Goal: Task Accomplishment & Management: Manage account settings

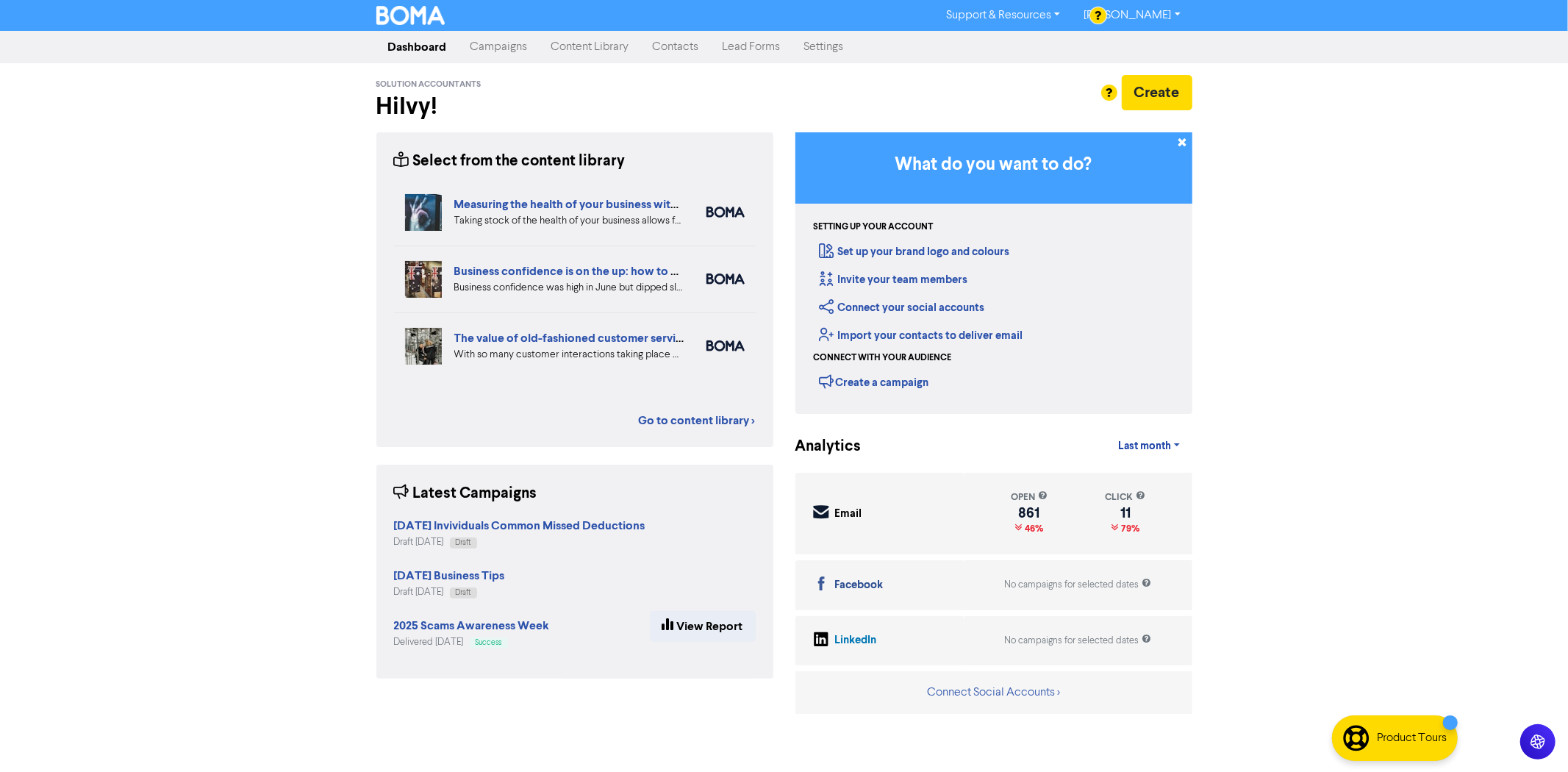
click at [578, 58] on link "Content Library" at bounding box center [590, 47] width 101 height 30
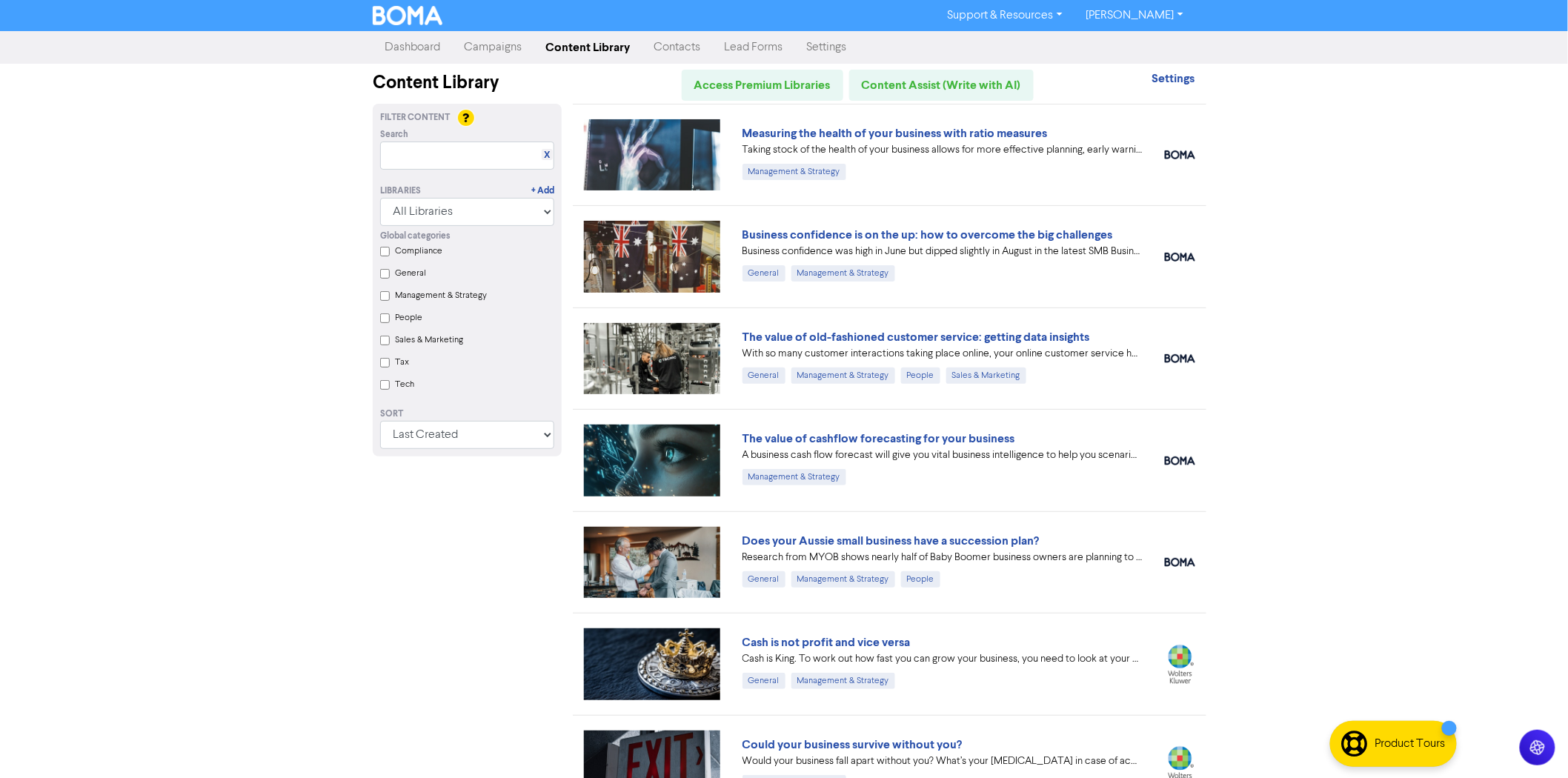
click at [509, 35] on link "Campaigns" at bounding box center [492, 48] width 82 height 30
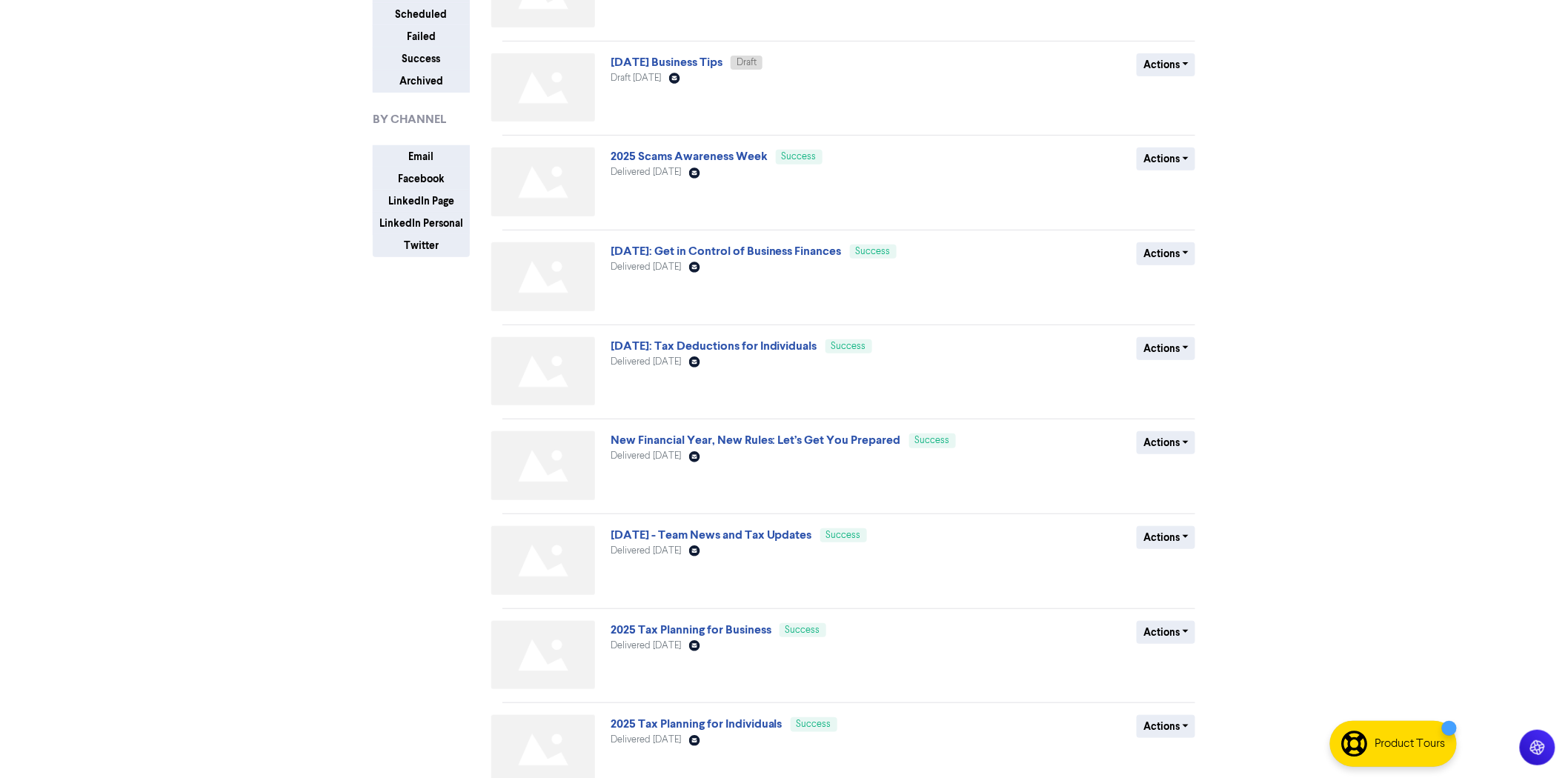
scroll to position [164, 0]
click at [738, 340] on link "[DATE]: Tax Deductions for Individuals" at bounding box center [714, 345] width 206 height 15
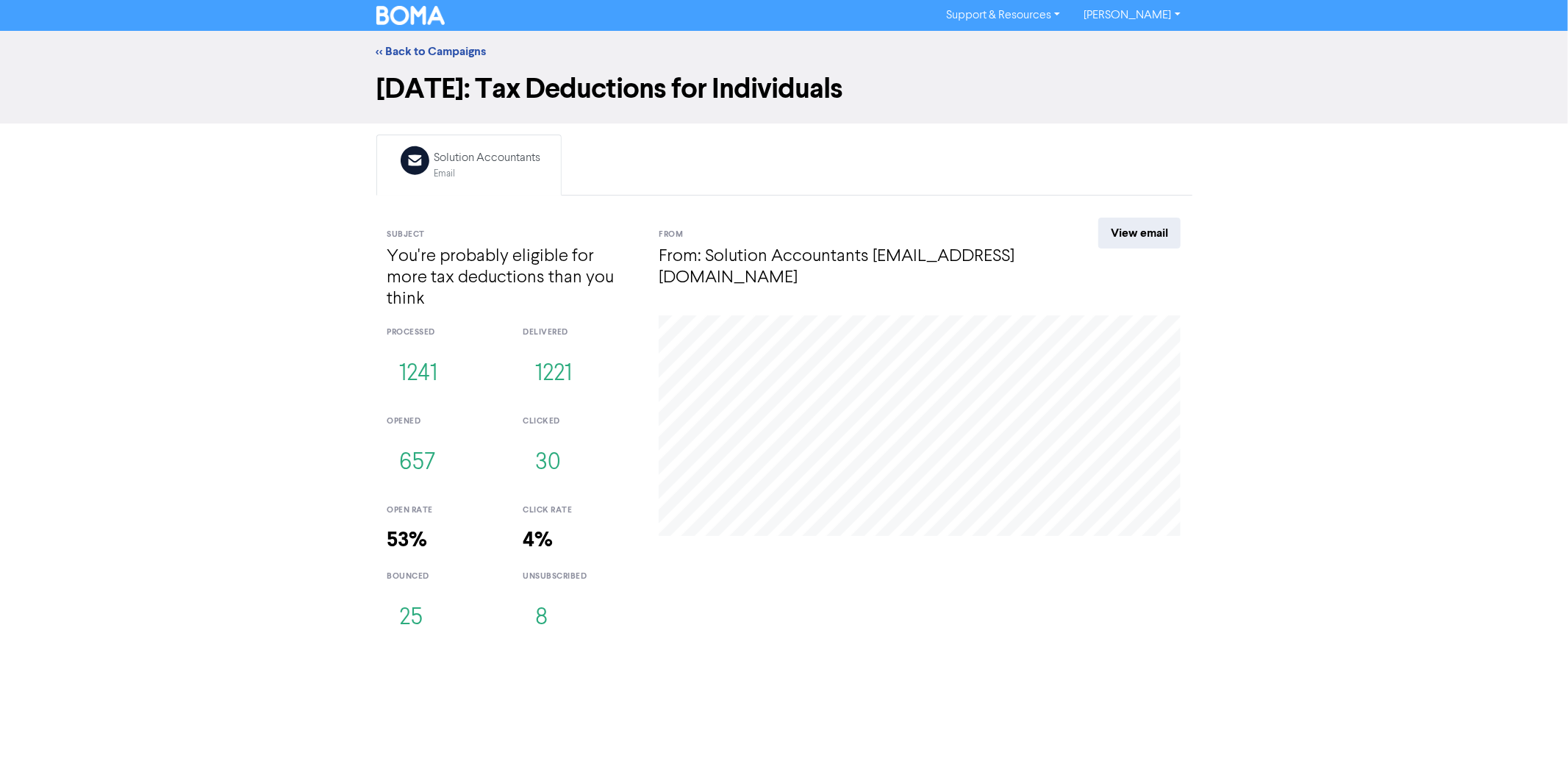
click at [472, 265] on h4 "You're probably eligible for more tax deductions than you think" at bounding box center [512, 278] width 250 height 63
click at [573, 263] on h4 "You're probably eligible for more tax deductions than you think" at bounding box center [512, 278] width 250 height 63
drag, startPoint x: 360, startPoint y: 355, endPoint x: 581, endPoint y: 340, distance: 221.5
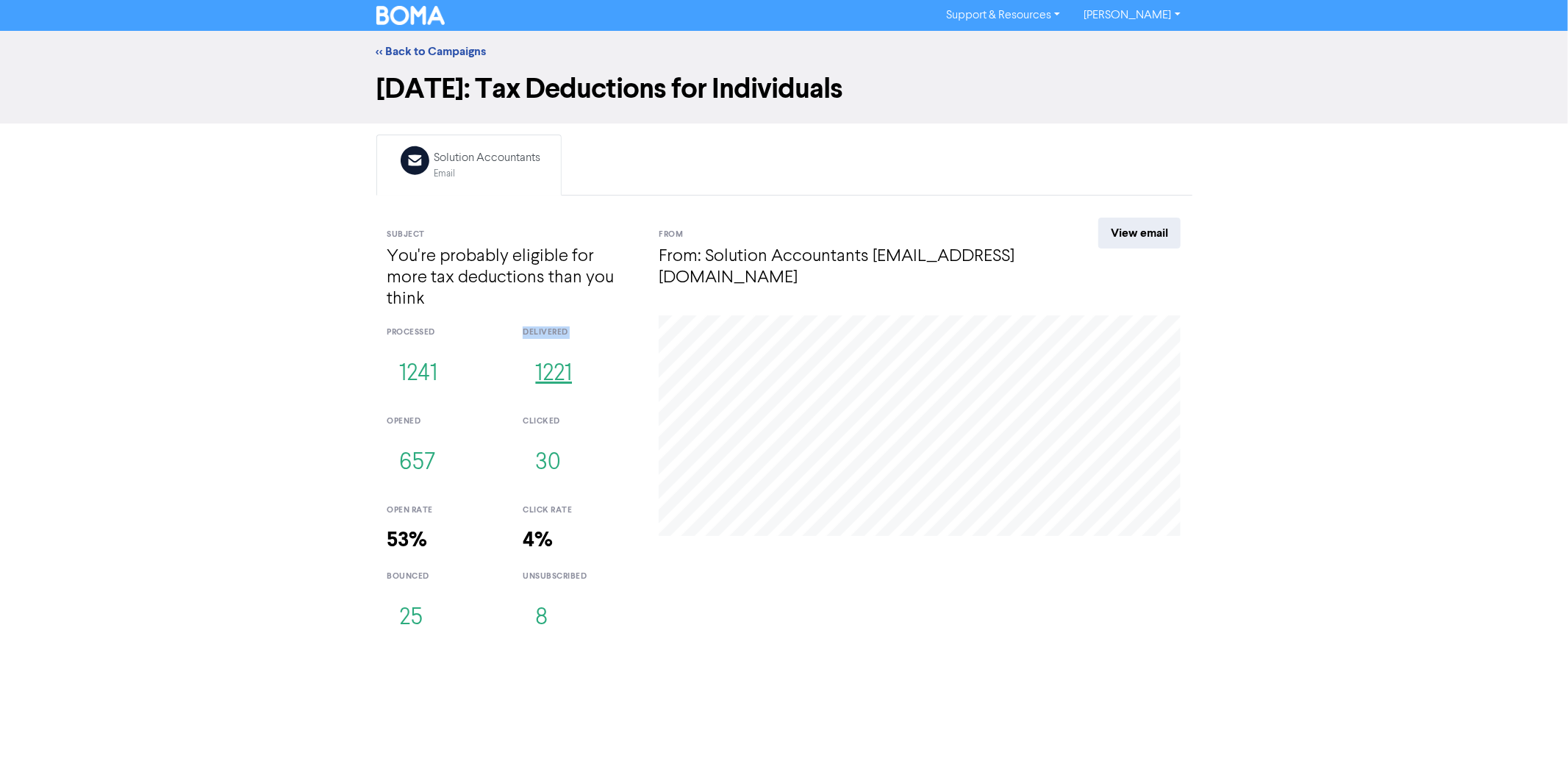
click at [581, 340] on div "<< Back to Campaigns [DATE]: Tax Deductions for Individuals Email Created with …" at bounding box center [784, 339] width 1568 height 618
click at [616, 350] on h3 "1221" at bounding box center [580, 374] width 114 height 48
click at [256, 482] on div "<< Back to Campaigns [DATE]: Tax Deductions for Individuals Email Created with …" at bounding box center [784, 339] width 1568 height 618
click at [410, 504] on div "open rate" at bounding box center [444, 510] width 114 height 12
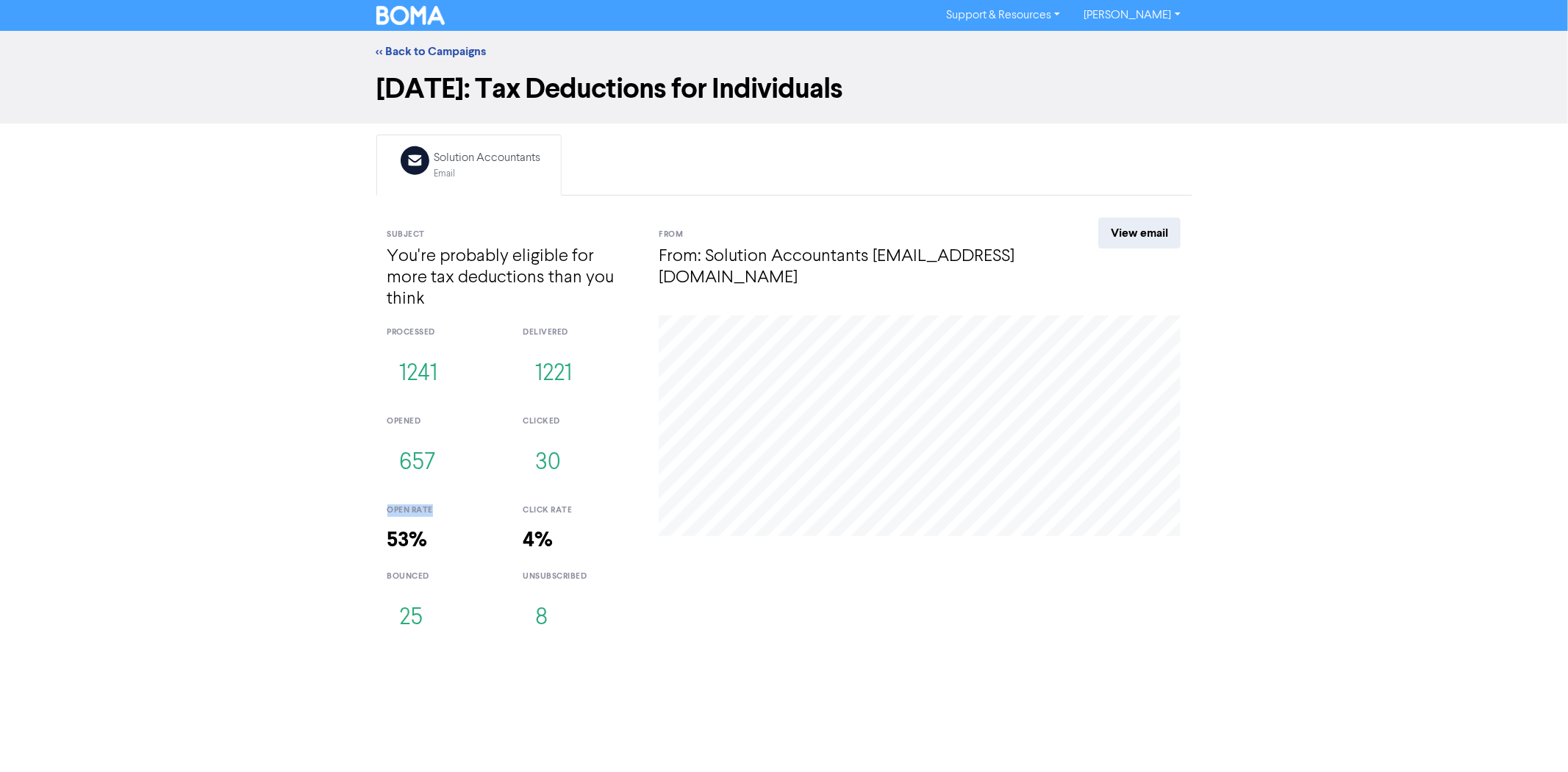
click at [410, 504] on div "open rate" at bounding box center [444, 510] width 114 height 12
click at [435, 48] on link "<< Back to Campaigns" at bounding box center [432, 51] width 111 height 15
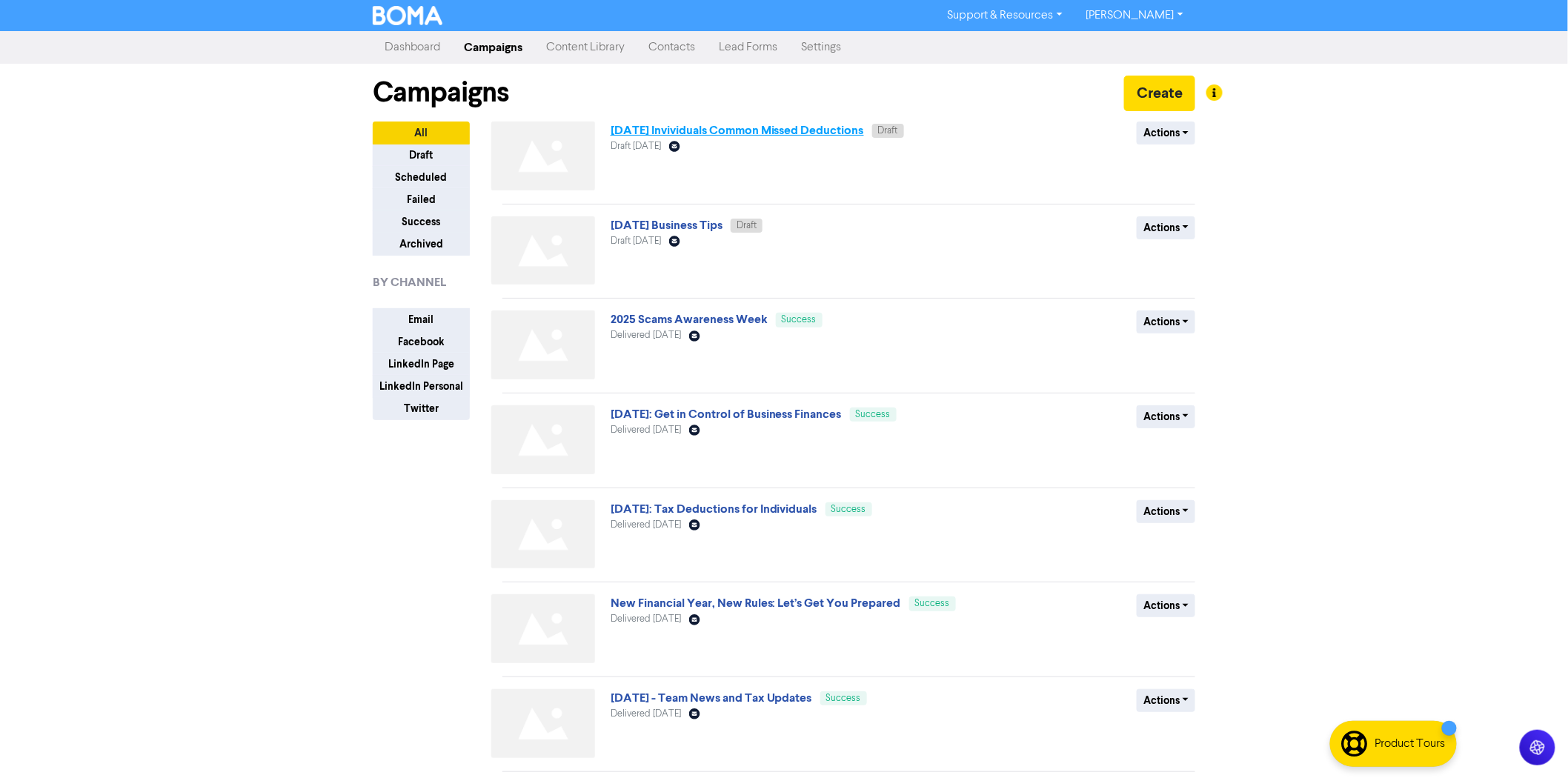
click at [720, 129] on link "[DATE] Invividuals Common Missed Deductions" at bounding box center [737, 130] width 253 height 15
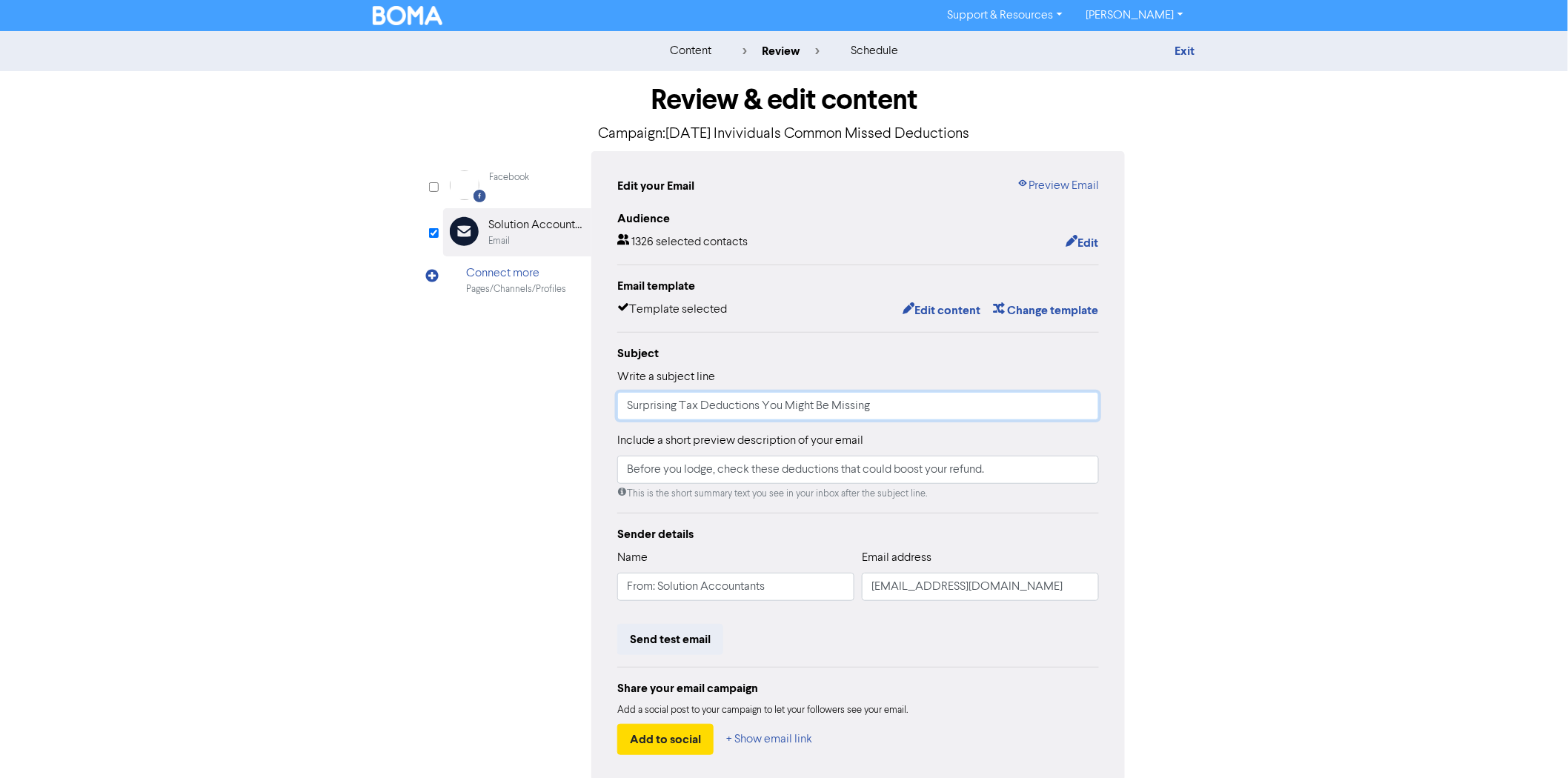
click at [796, 393] on input "Surprising Tax Deductions You Might Be Missing" at bounding box center [858, 406] width 482 height 28
click at [893, 404] on input "Surprising Tax Deductions You Might Be Missing" at bounding box center [858, 406] width 482 height 28
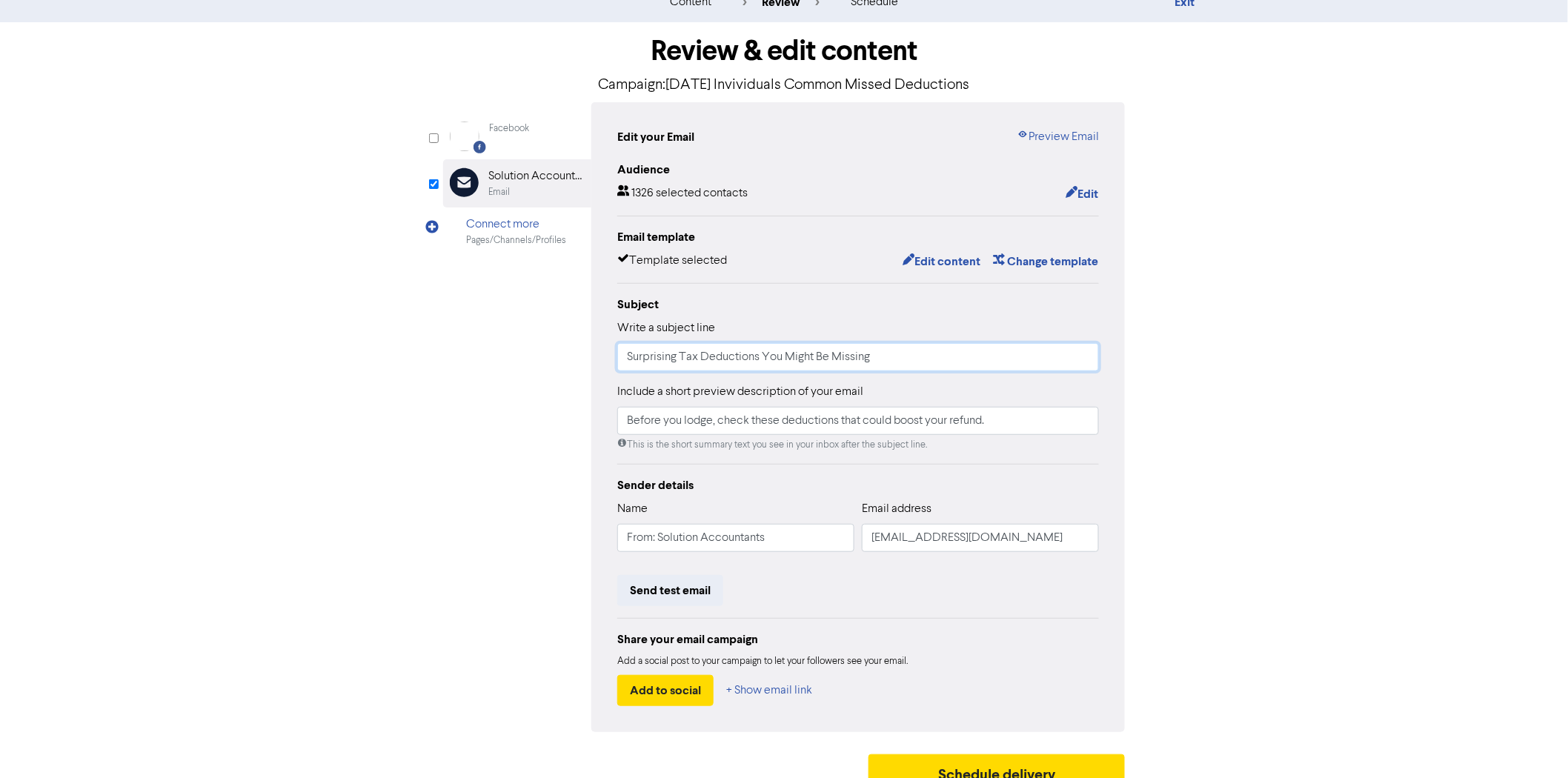
scroll to position [69, 0]
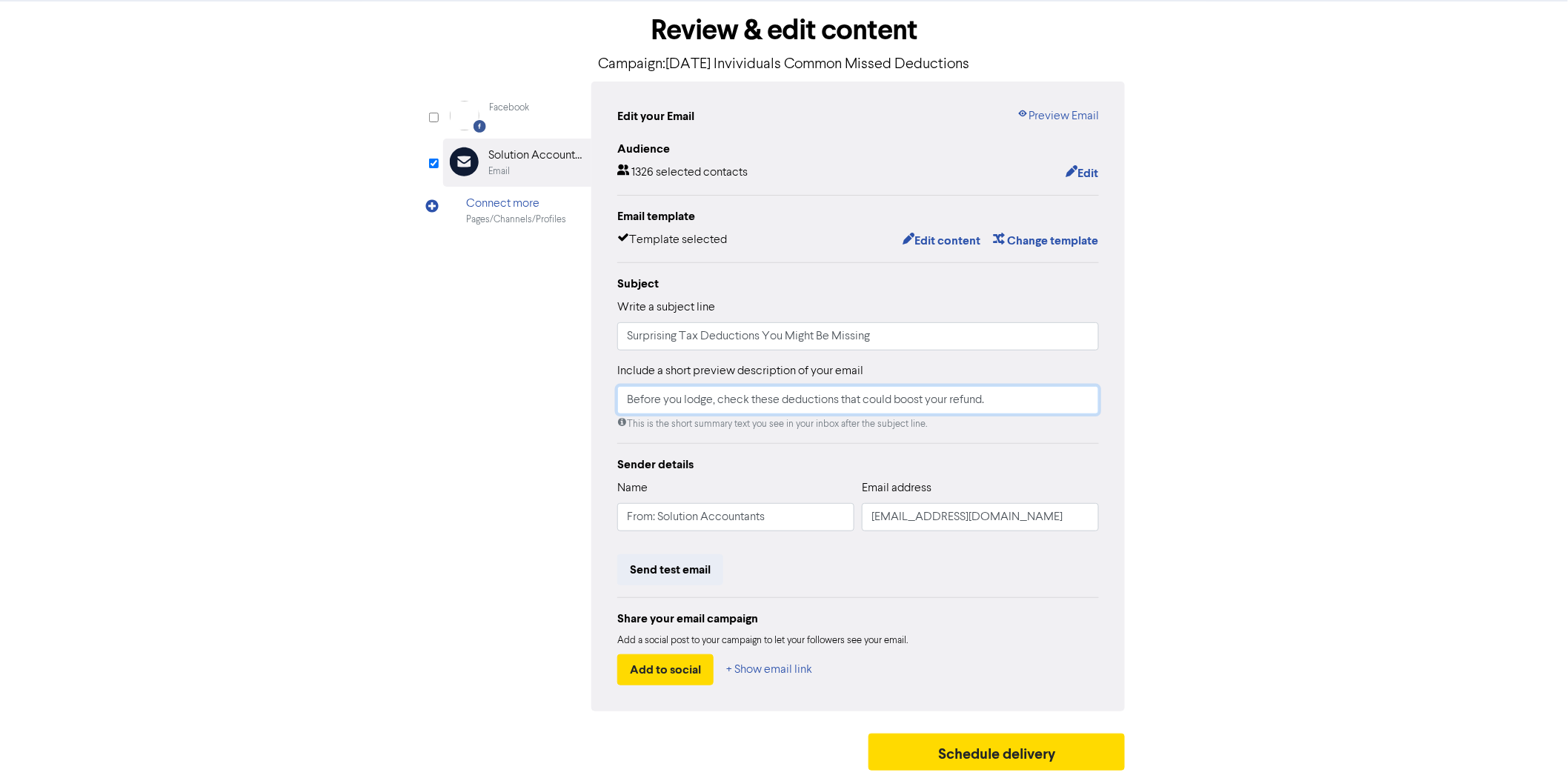
click at [818, 390] on input "Before you lodge, check these deductions that could boost your refund." at bounding box center [858, 400] width 482 height 28
click at [675, 567] on button "Send test email" at bounding box center [670, 569] width 106 height 31
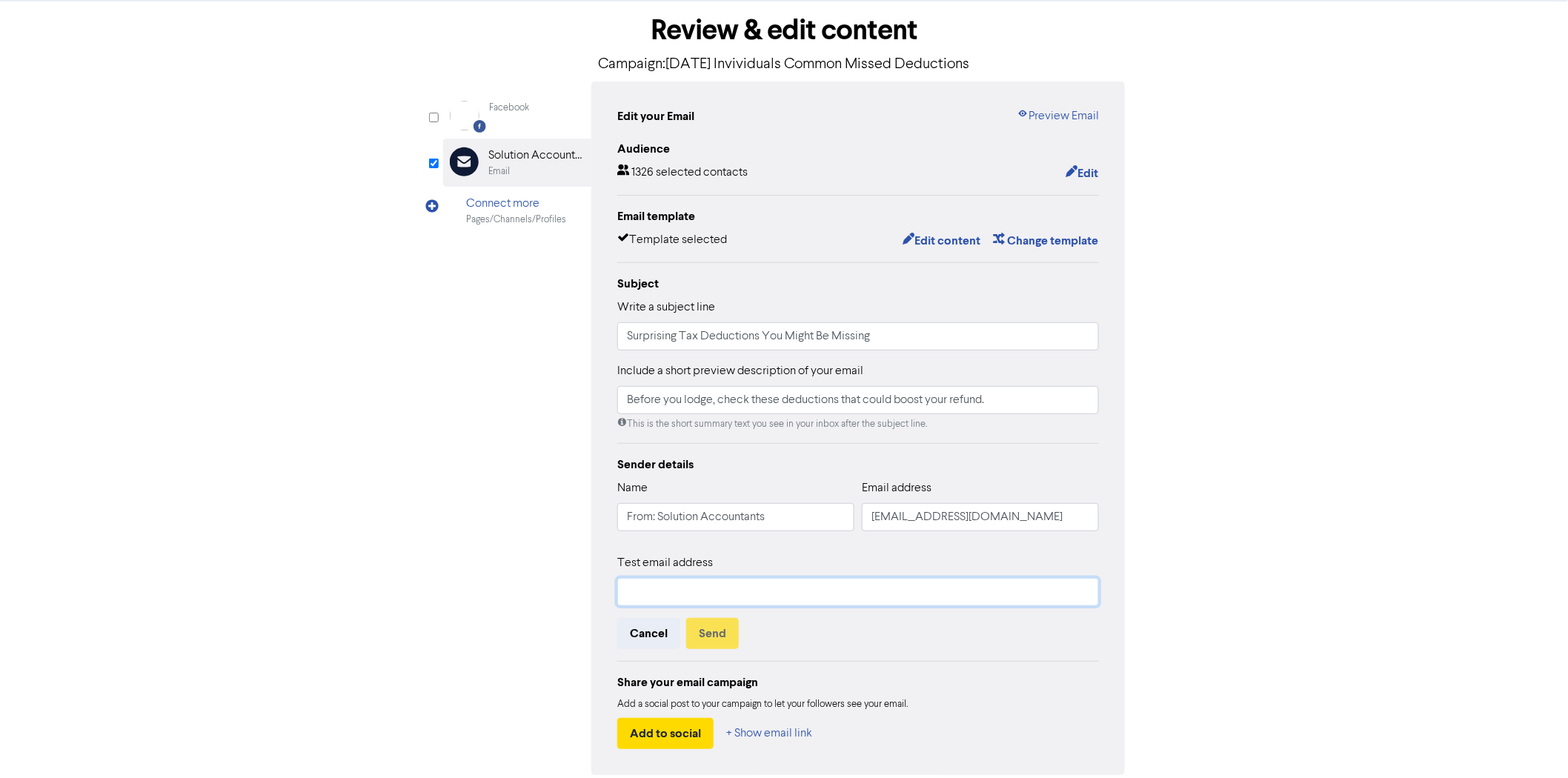
click at [675, 592] on input "text" at bounding box center [858, 591] width 482 height 28
type input "[EMAIL_ADDRESS][DOMAIN_NAME]"
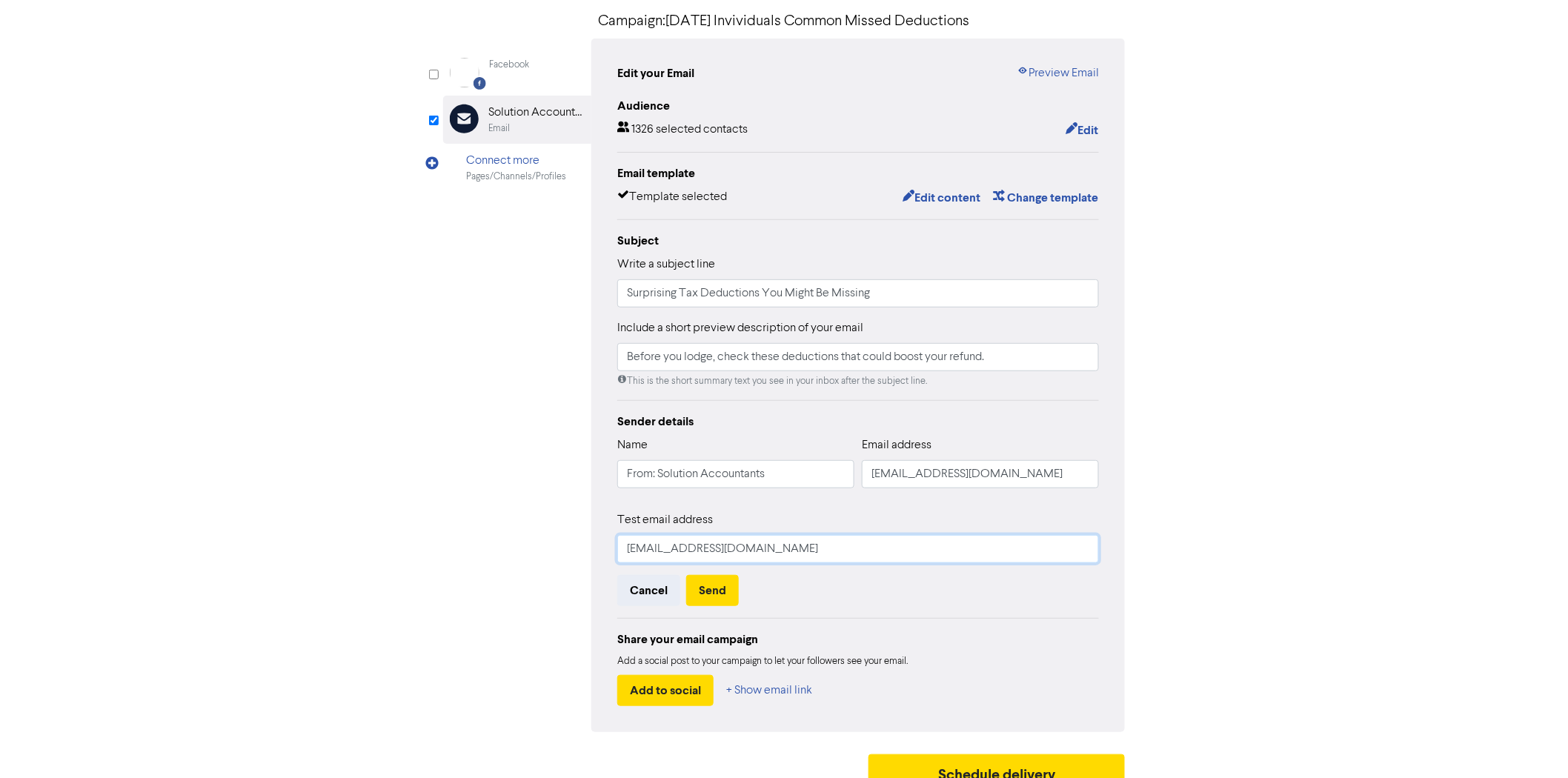
scroll to position [134, 0]
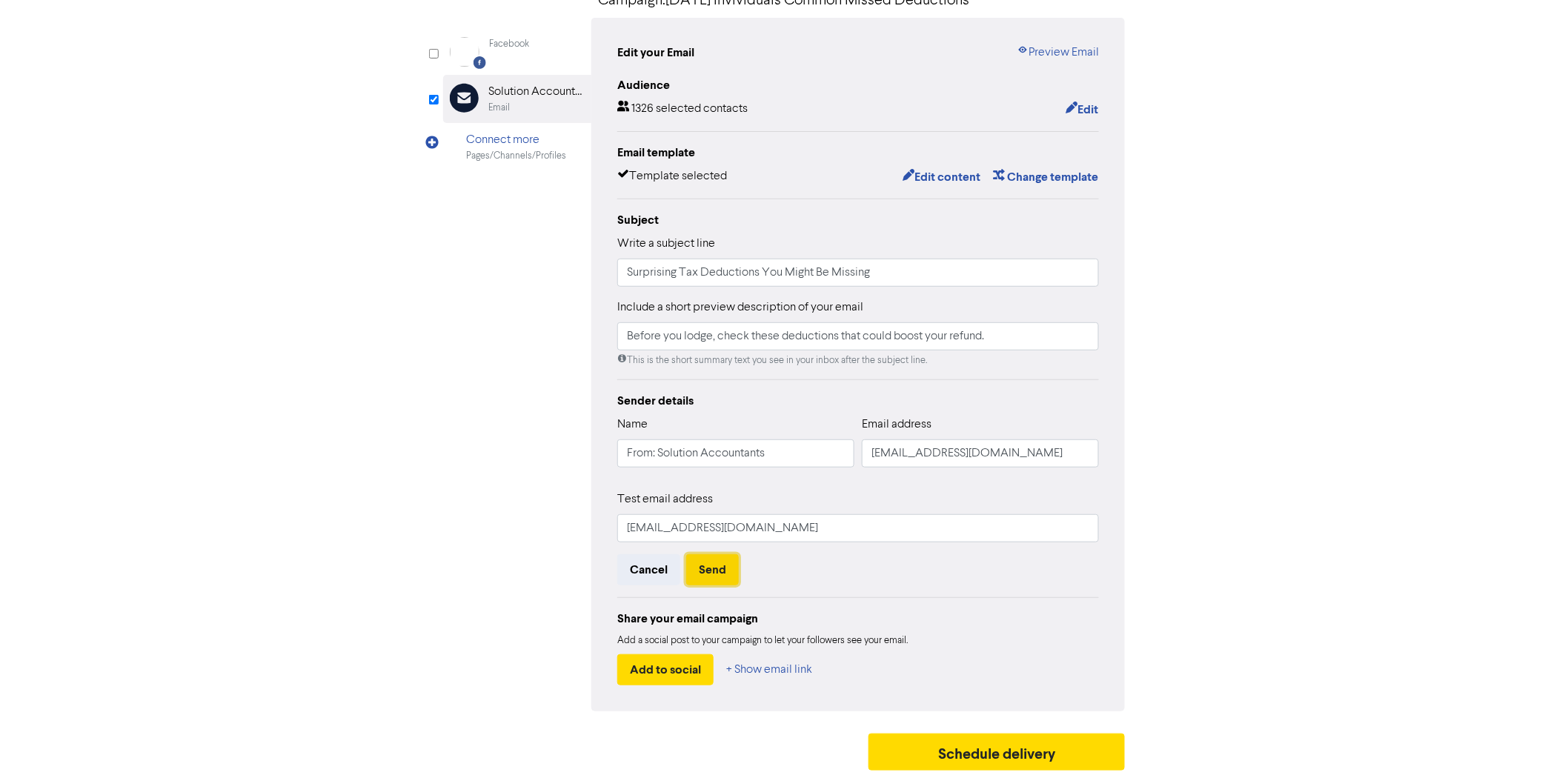
click at [716, 567] on button "Send" at bounding box center [713, 569] width 53 height 31
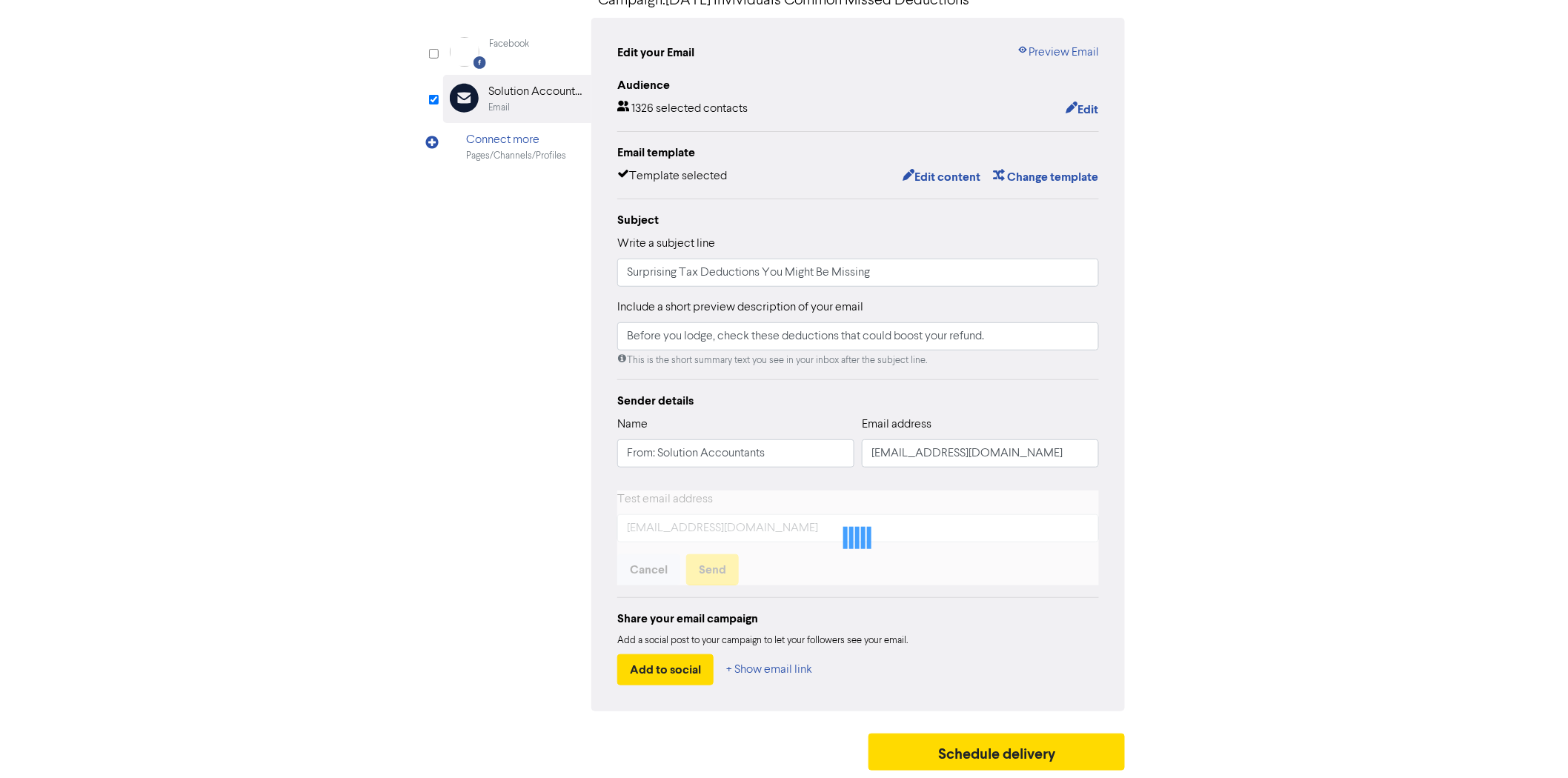
scroll to position [69, 0]
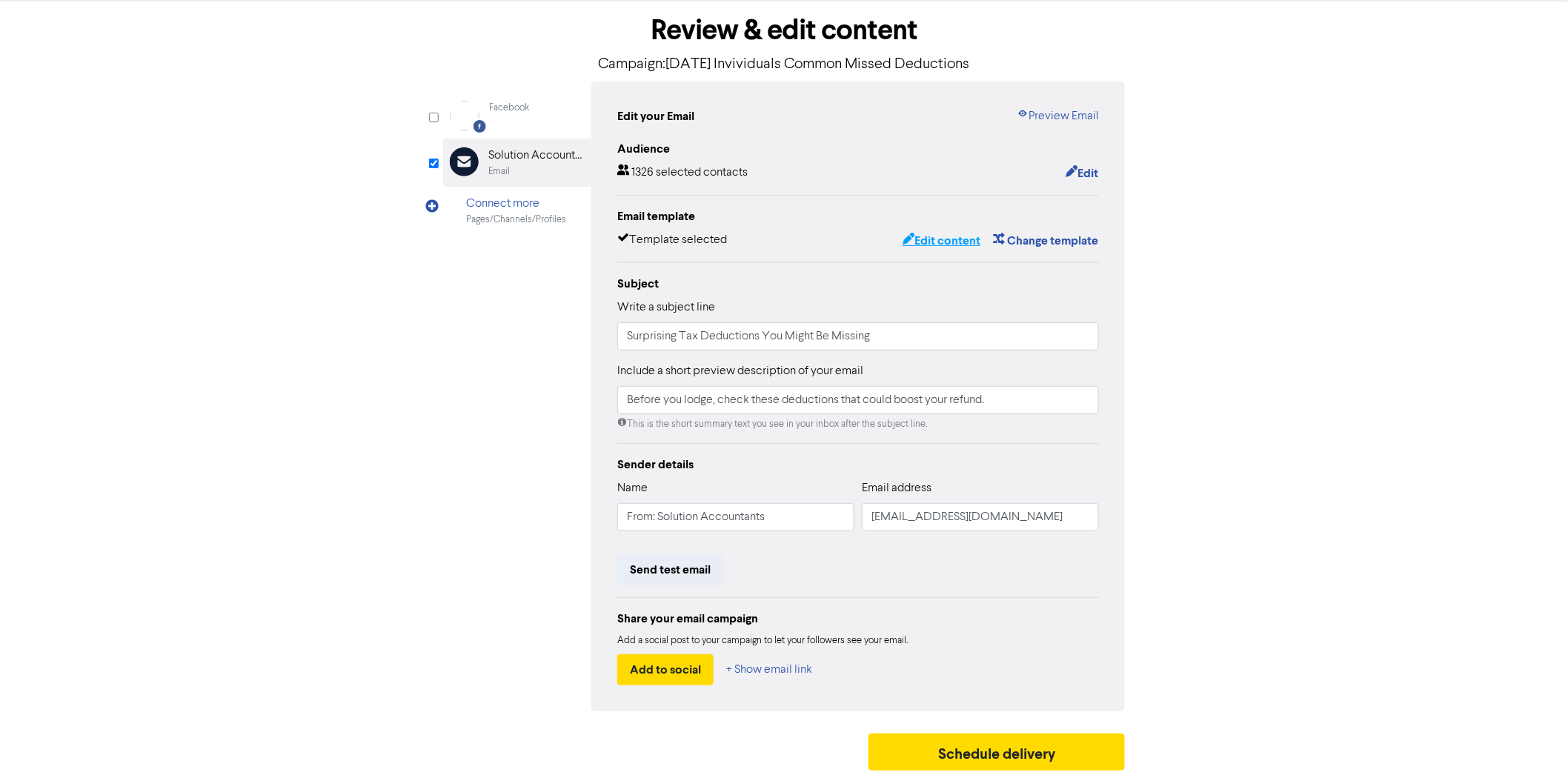
click at [938, 235] on button "Edit content" at bounding box center [942, 241] width 80 height 20
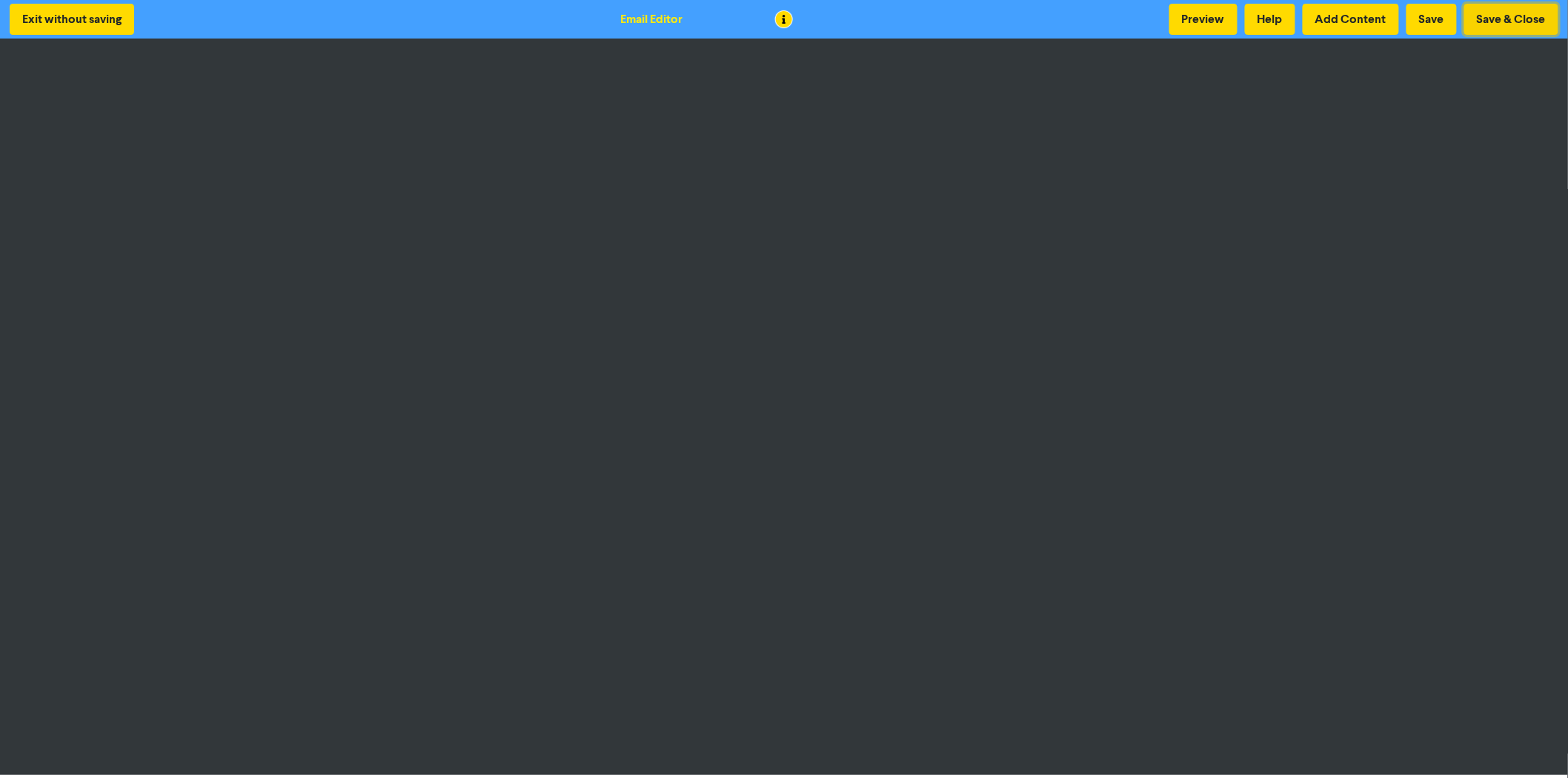
click at [1506, 8] on button "Save & Close" at bounding box center [1511, 19] width 94 height 31
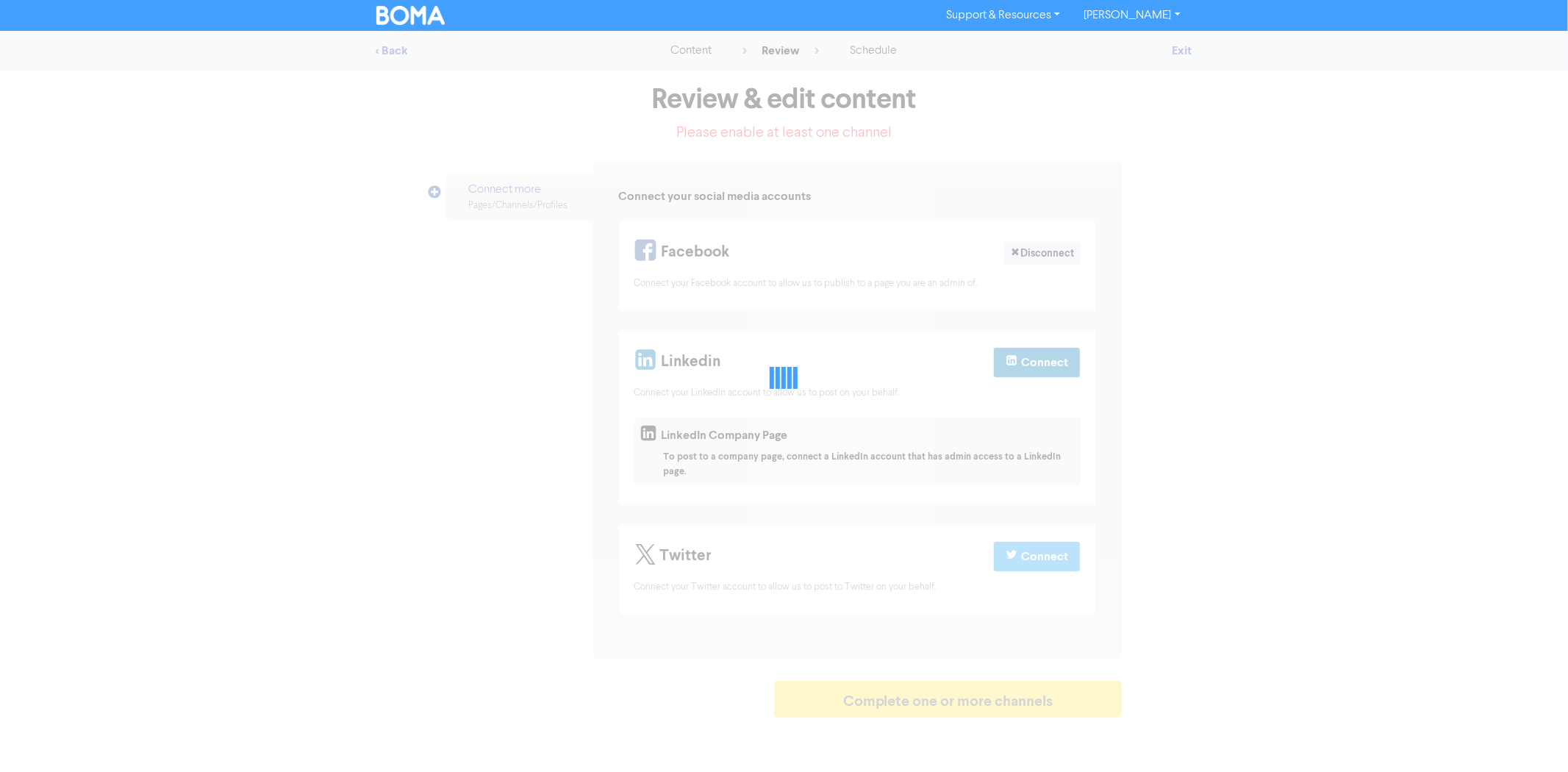
click at [1146, 149] on div at bounding box center [784, 378] width 1568 height 694
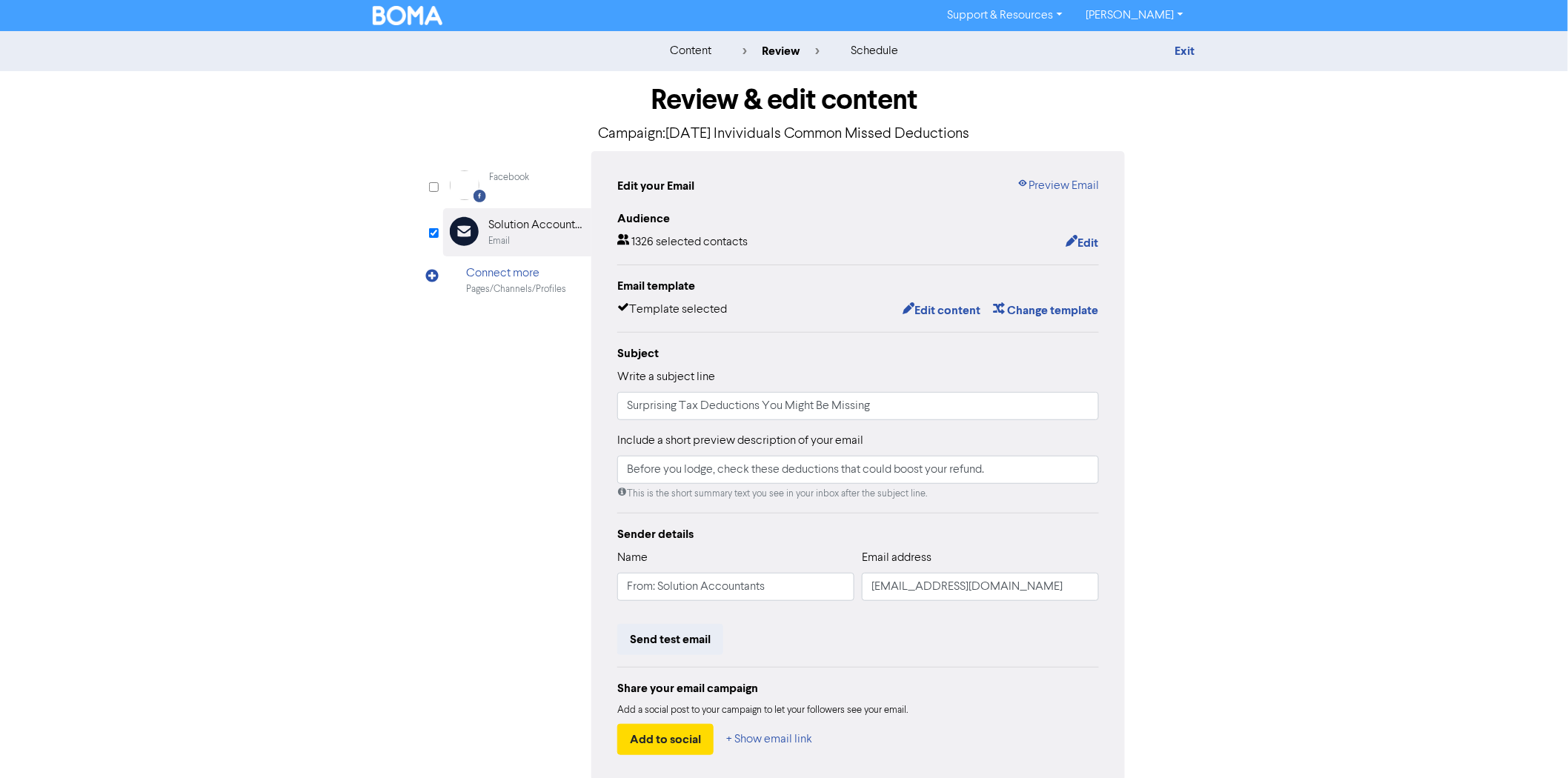
click at [1235, 179] on div "content review schedule Exit Review & edit content Campaign: [DATE] Invividuals…" at bounding box center [784, 439] width 1568 height 816
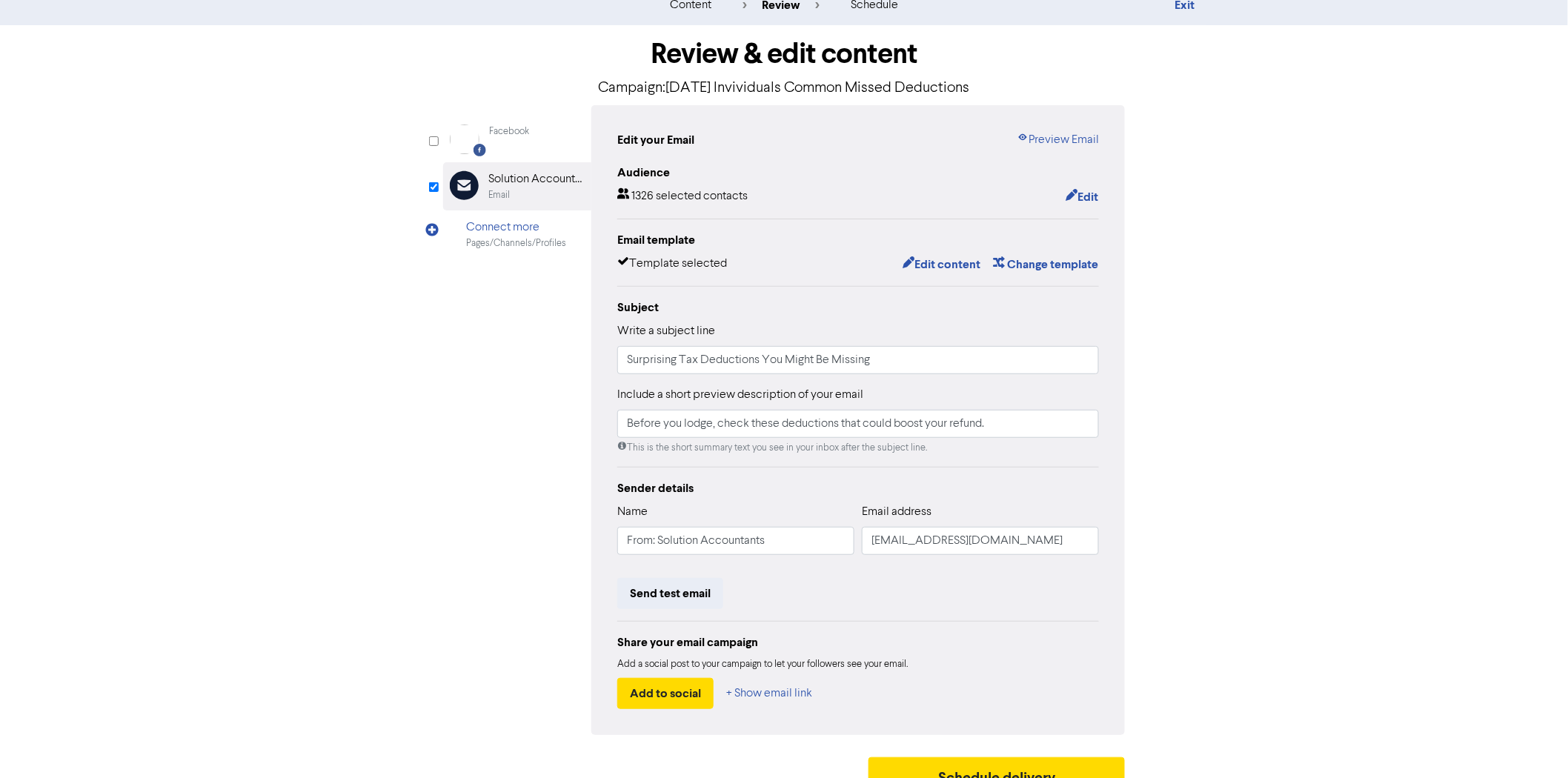
scroll to position [69, 0]
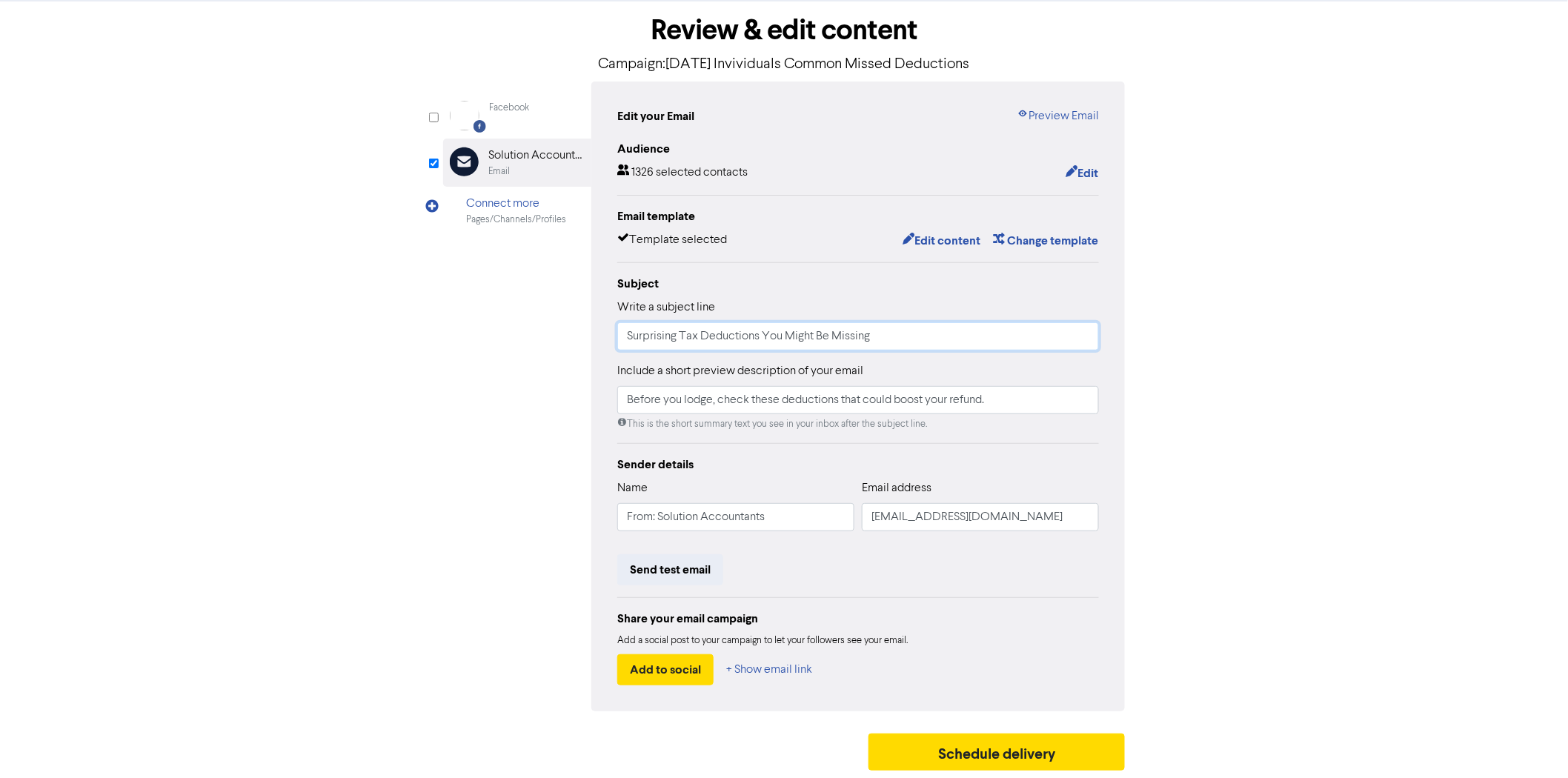
click at [728, 324] on input "Surprising Tax Deductions You Might Be Missing" at bounding box center [858, 337] width 482 height 28
click at [733, 390] on input "Before you lodge, check these deductions that could boost your refund." at bounding box center [858, 400] width 482 height 28
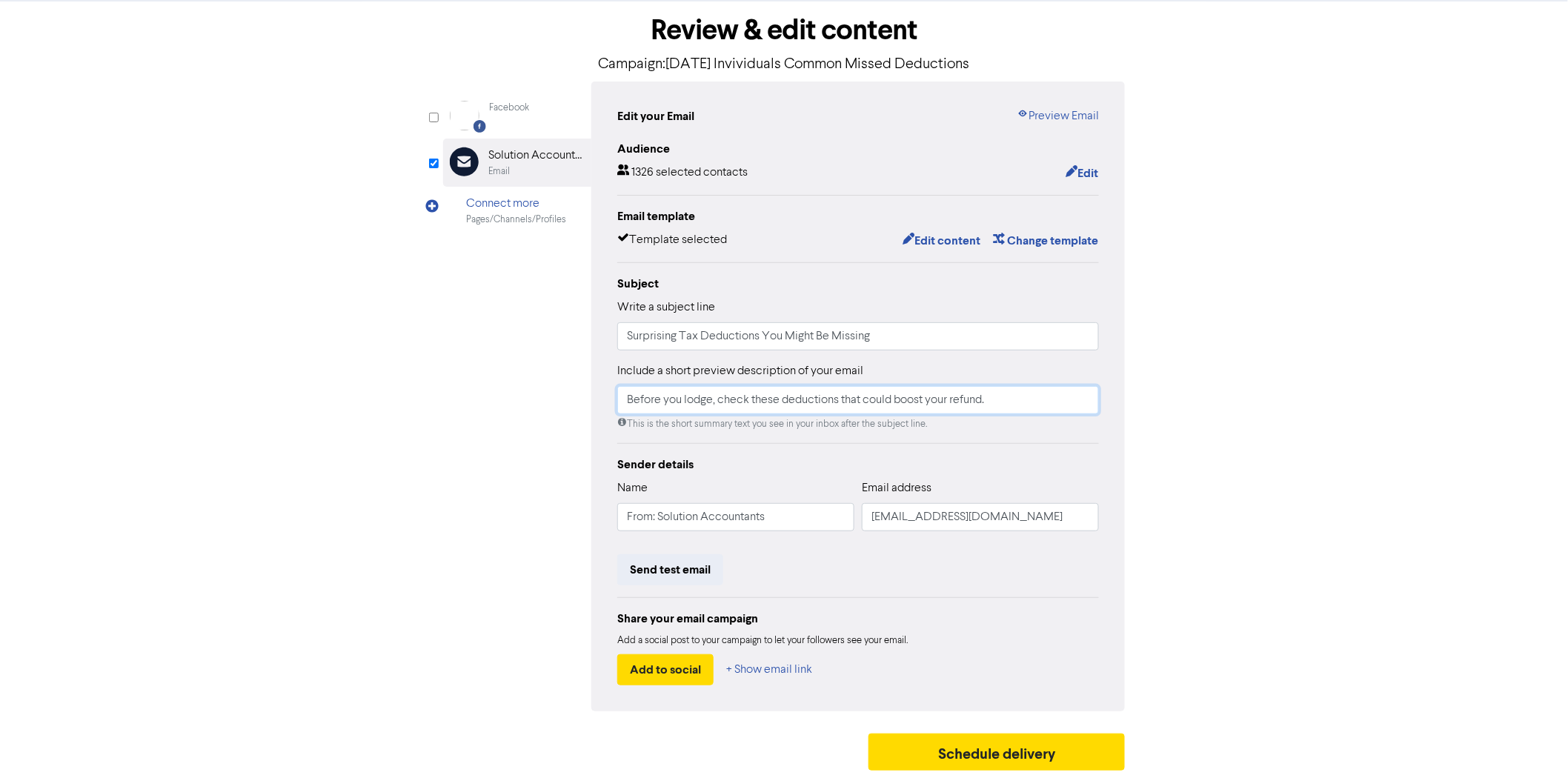
click at [733, 390] on input "Before you lodge, check these deductions that could boost your refund." at bounding box center [858, 400] width 482 height 28
click at [837, 398] on input "Before you lodge, check these deductions that could boost your refund." at bounding box center [858, 400] width 482 height 28
click at [1054, 116] on link "Preview Email" at bounding box center [1058, 116] width 83 height 18
click at [949, 234] on button "Edit content" at bounding box center [942, 241] width 80 height 20
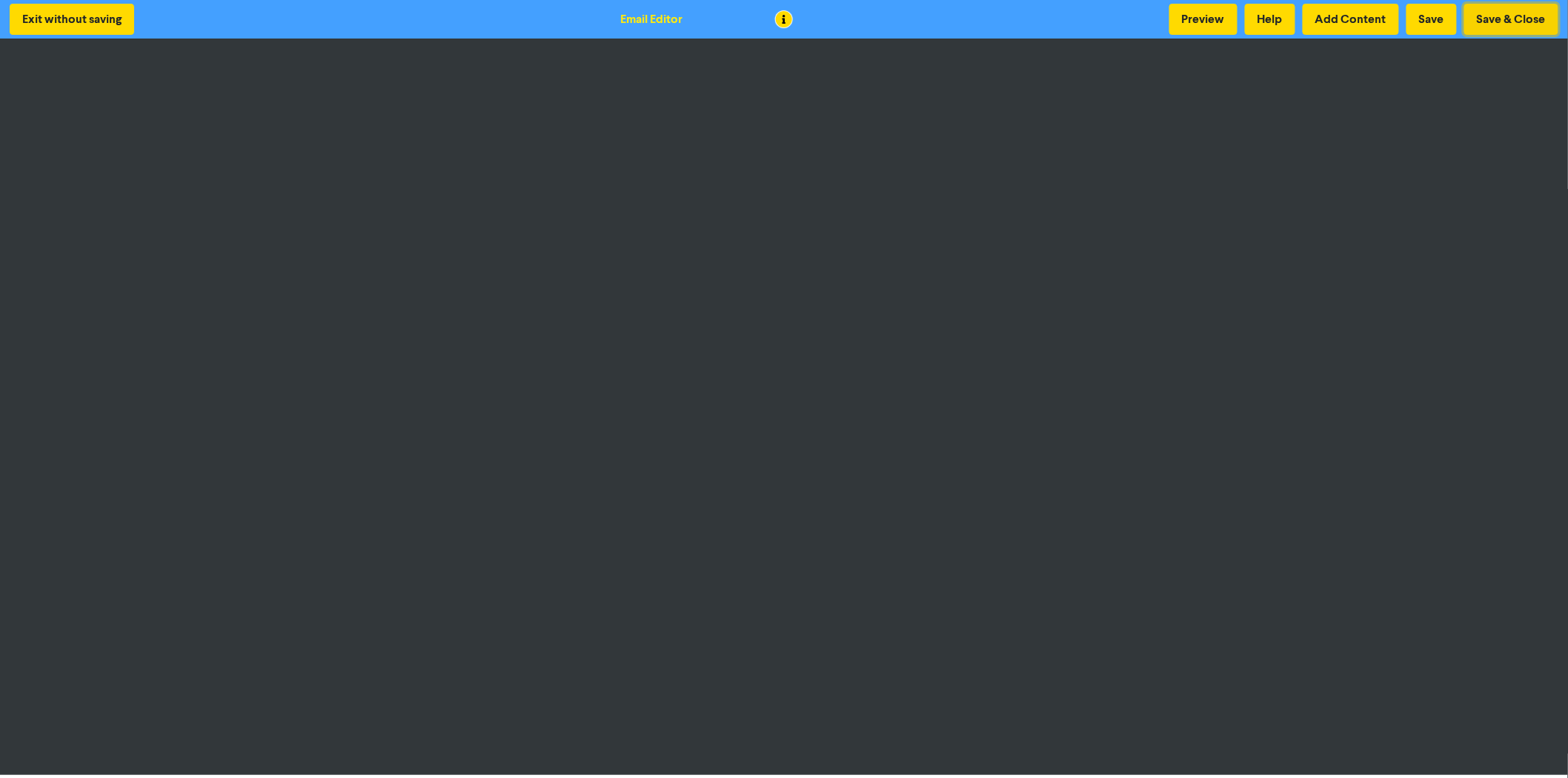
click at [1485, 15] on button "Save & Close" at bounding box center [1511, 19] width 94 height 31
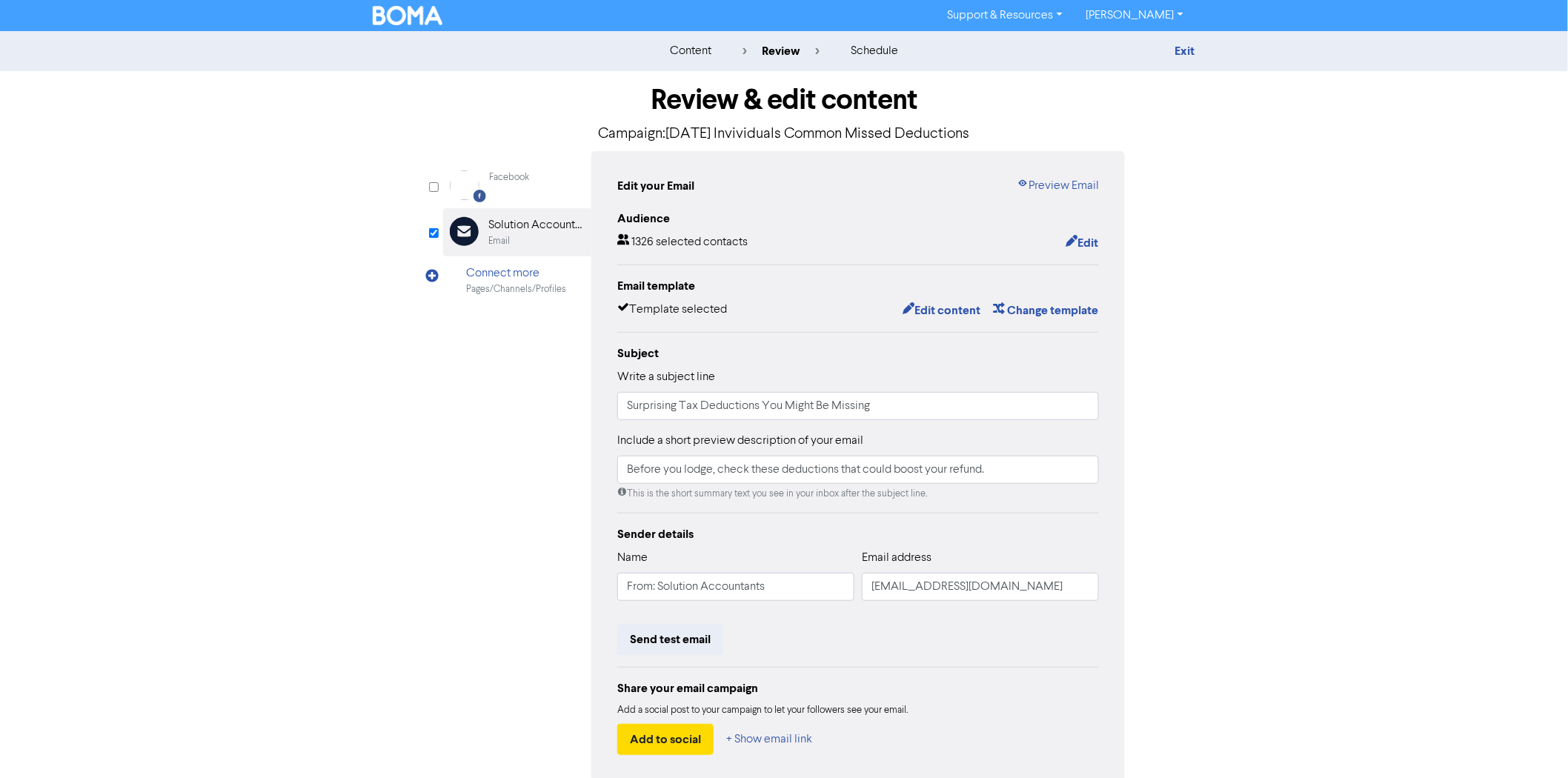
scroll to position [69, 0]
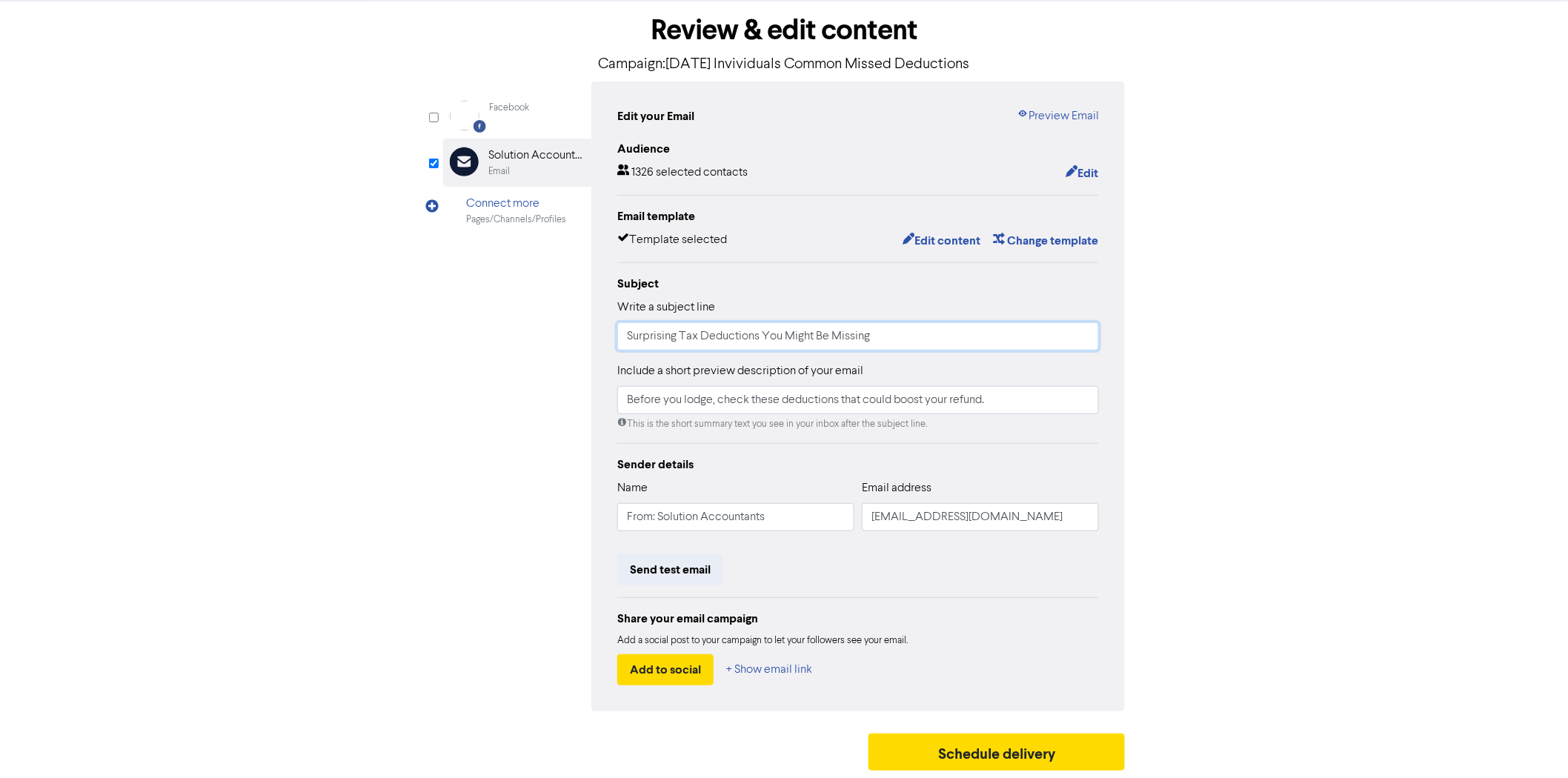
click at [722, 337] on input "Surprising Tax Deductions You Might Be Missing" at bounding box center [858, 337] width 482 height 28
click at [834, 336] on input "Surprising Tax Deductions You Might Be Missing" at bounding box center [858, 337] width 482 height 28
click at [938, 396] on input "Before you lodge, check these deductions that could boost your refund." at bounding box center [858, 400] width 482 height 28
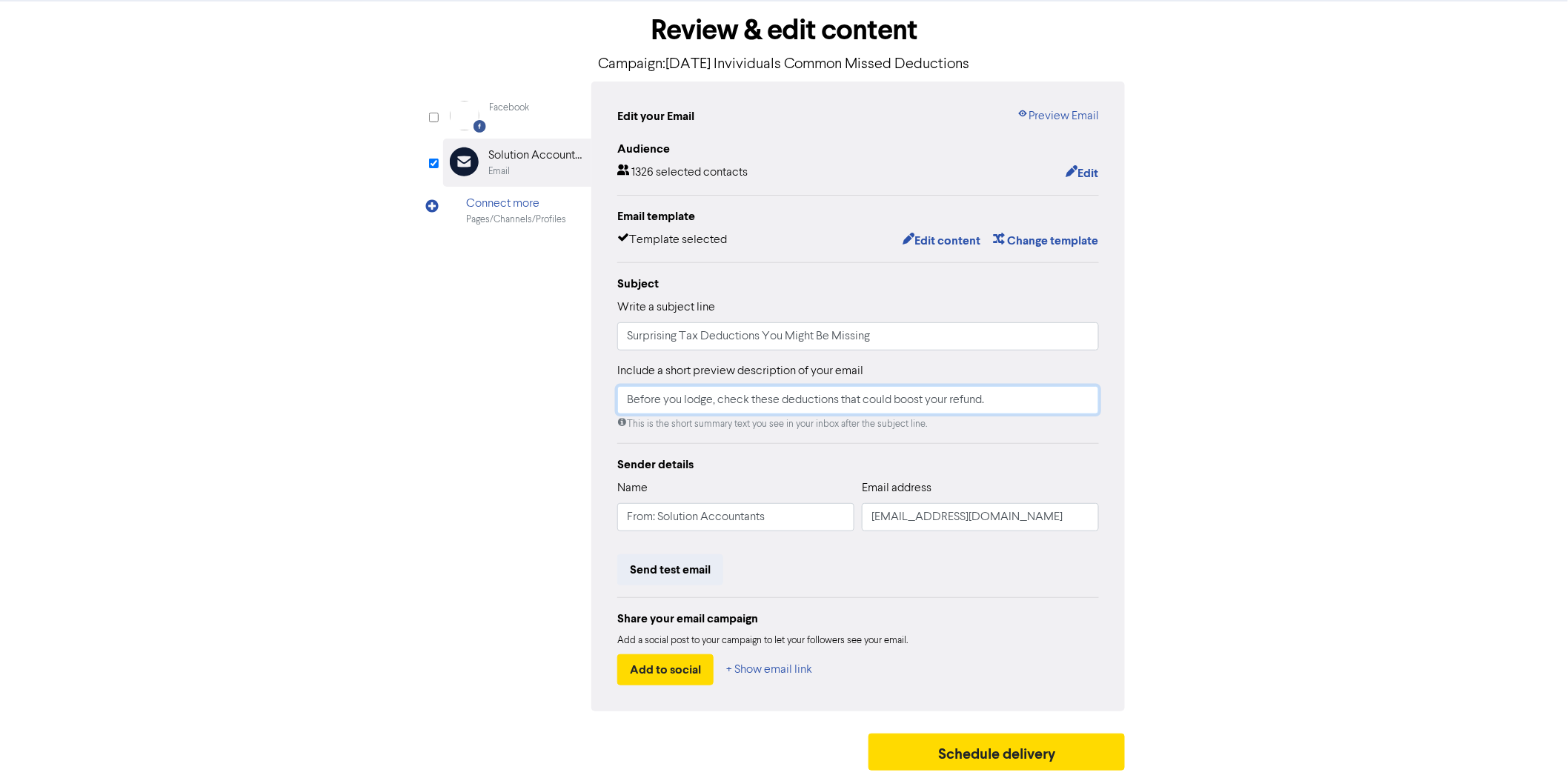
click at [833, 404] on input "Before you lodge, check these deductions that could boost your refund." at bounding box center [858, 400] width 482 height 28
click at [898, 404] on input "Before you lodge, check these deductions that could boost your refund." at bounding box center [858, 400] width 482 height 28
click at [988, 401] on input "Before you lodge, check these deductions that could boost your refund." at bounding box center [858, 400] width 482 height 28
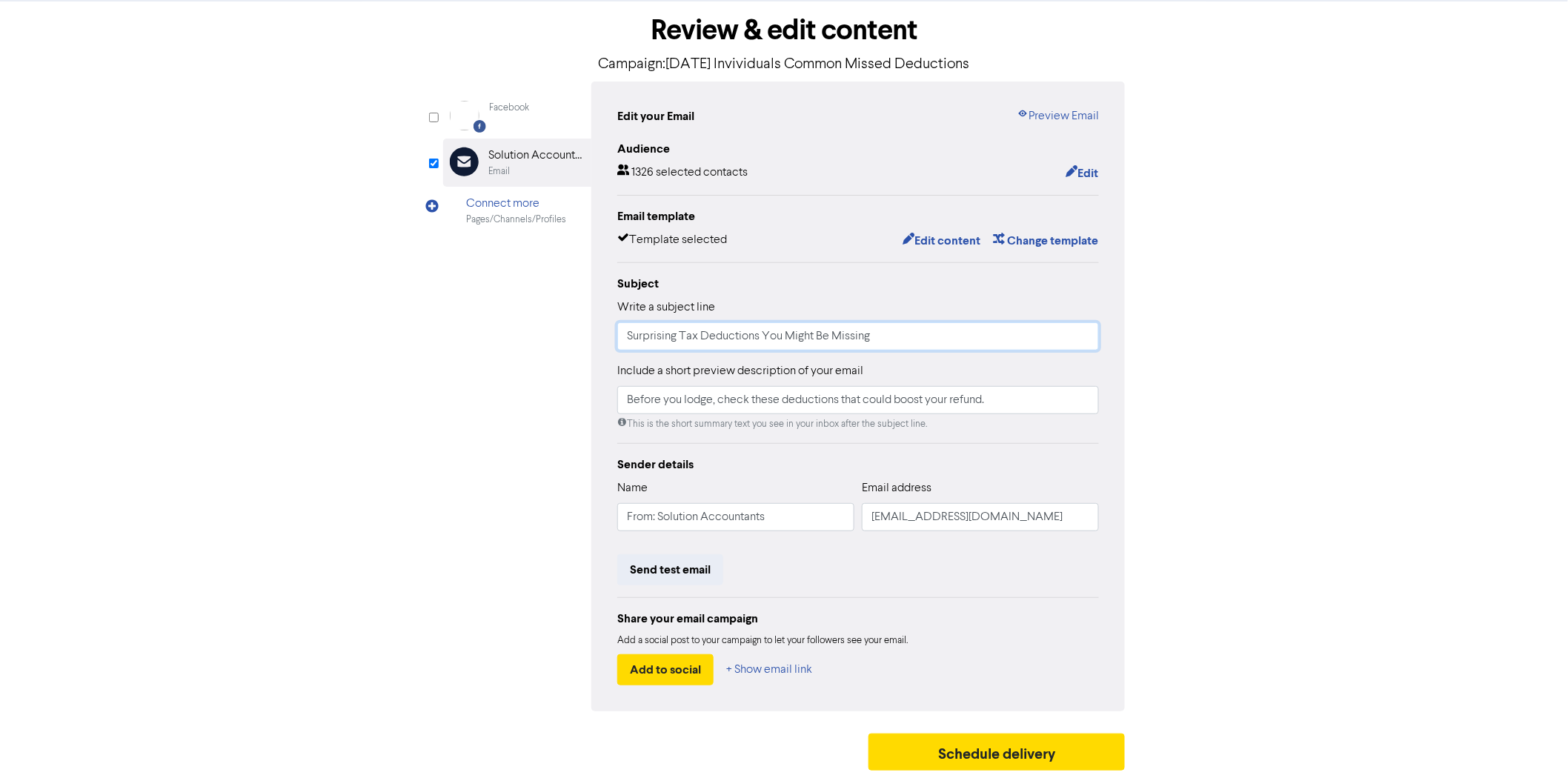
click at [921, 339] on input "Surprising Tax Deductions You Might Be Missing" at bounding box center [858, 337] width 482 height 28
click at [750, 400] on input "Before you lodge, check these deductions that could boost your refund." at bounding box center [858, 400] width 482 height 28
click at [849, 388] on input "Before you lodge, check these deductions that could boost your refund." at bounding box center [858, 400] width 482 height 28
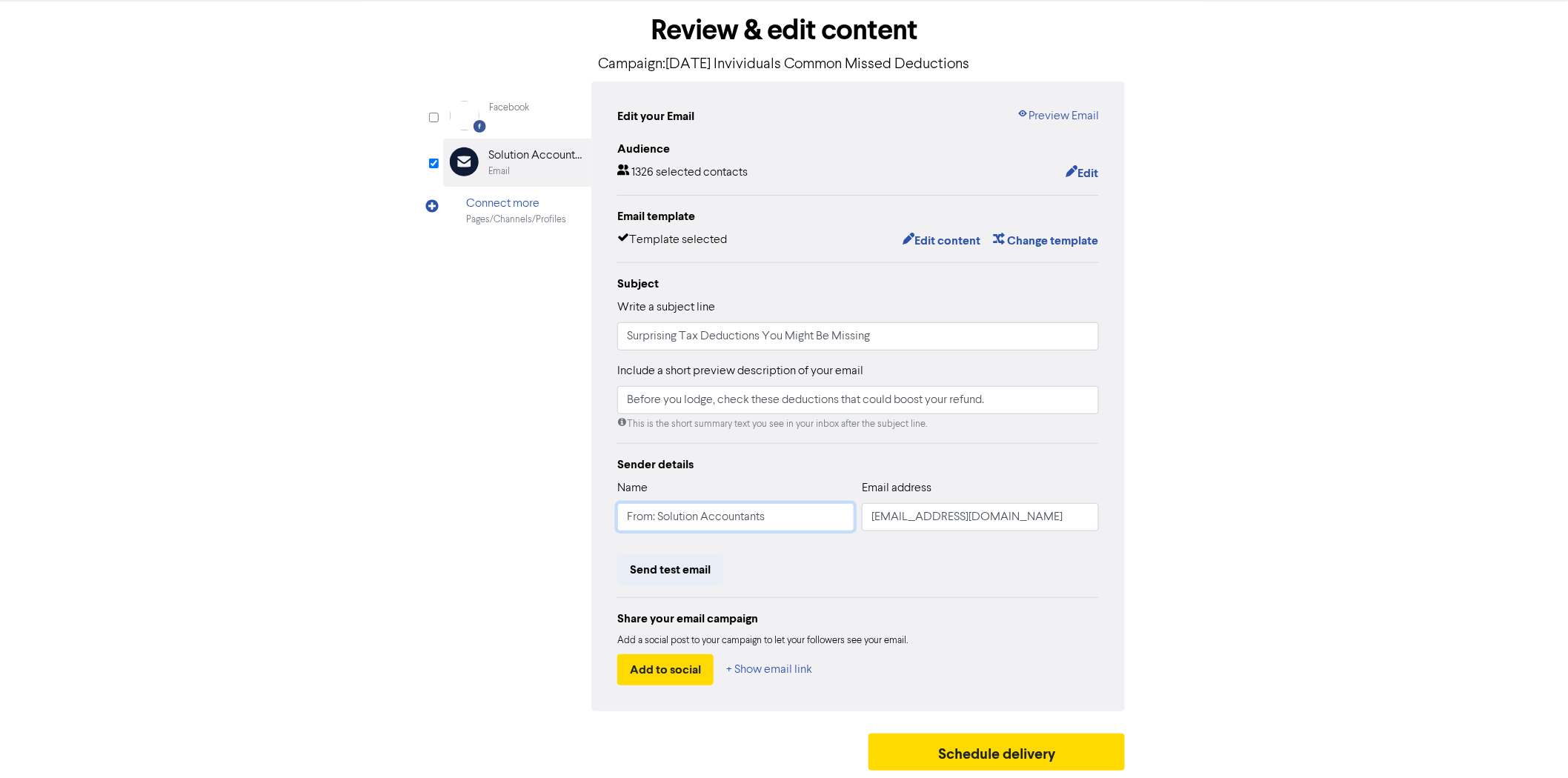
click at [775, 524] on input "From: Solution Accountants" at bounding box center [735, 516] width 237 height 28
click at [973, 752] on button "Schedule delivery" at bounding box center [996, 752] width 256 height 37
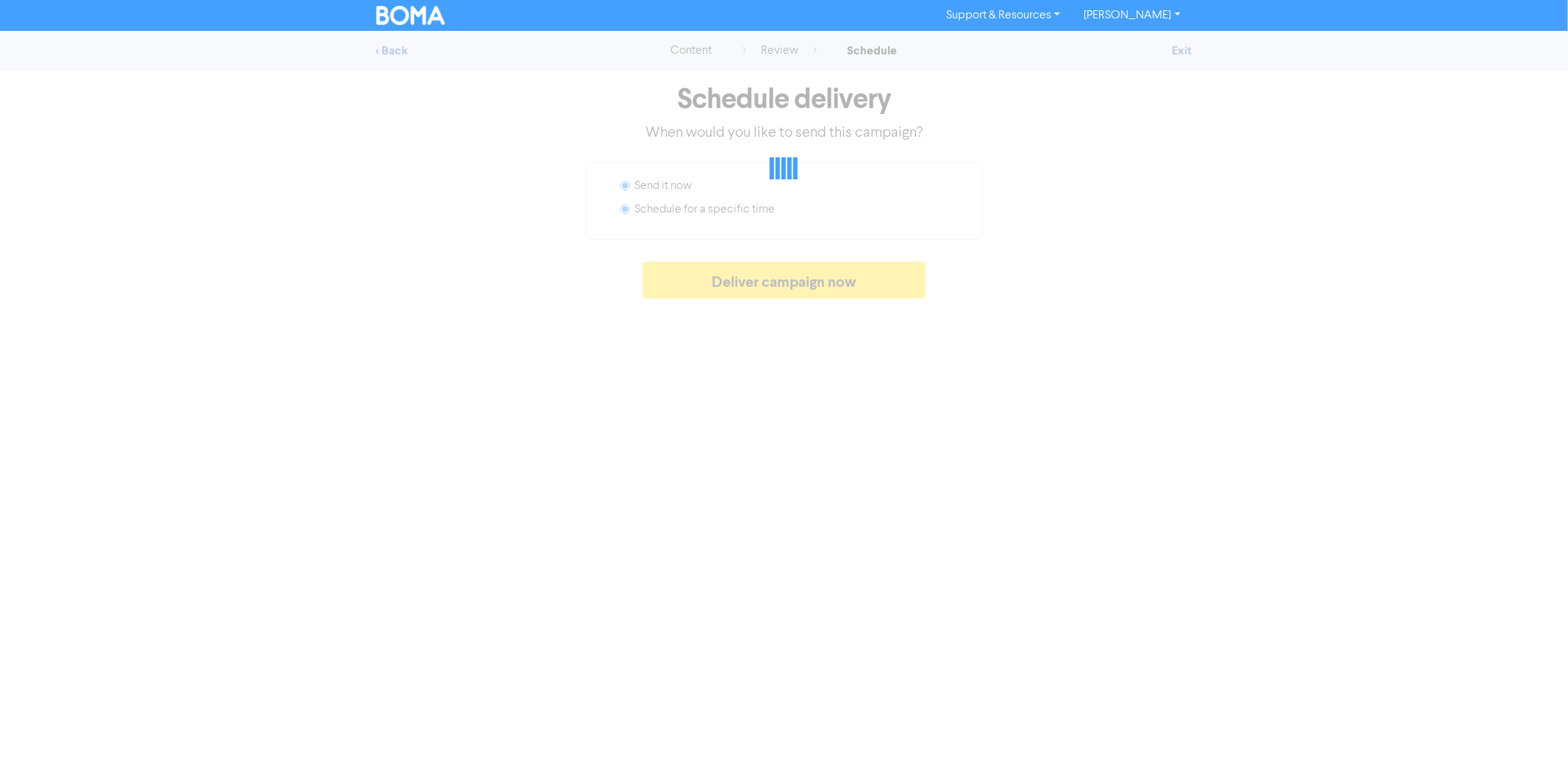
radio input "false"
radio input "true"
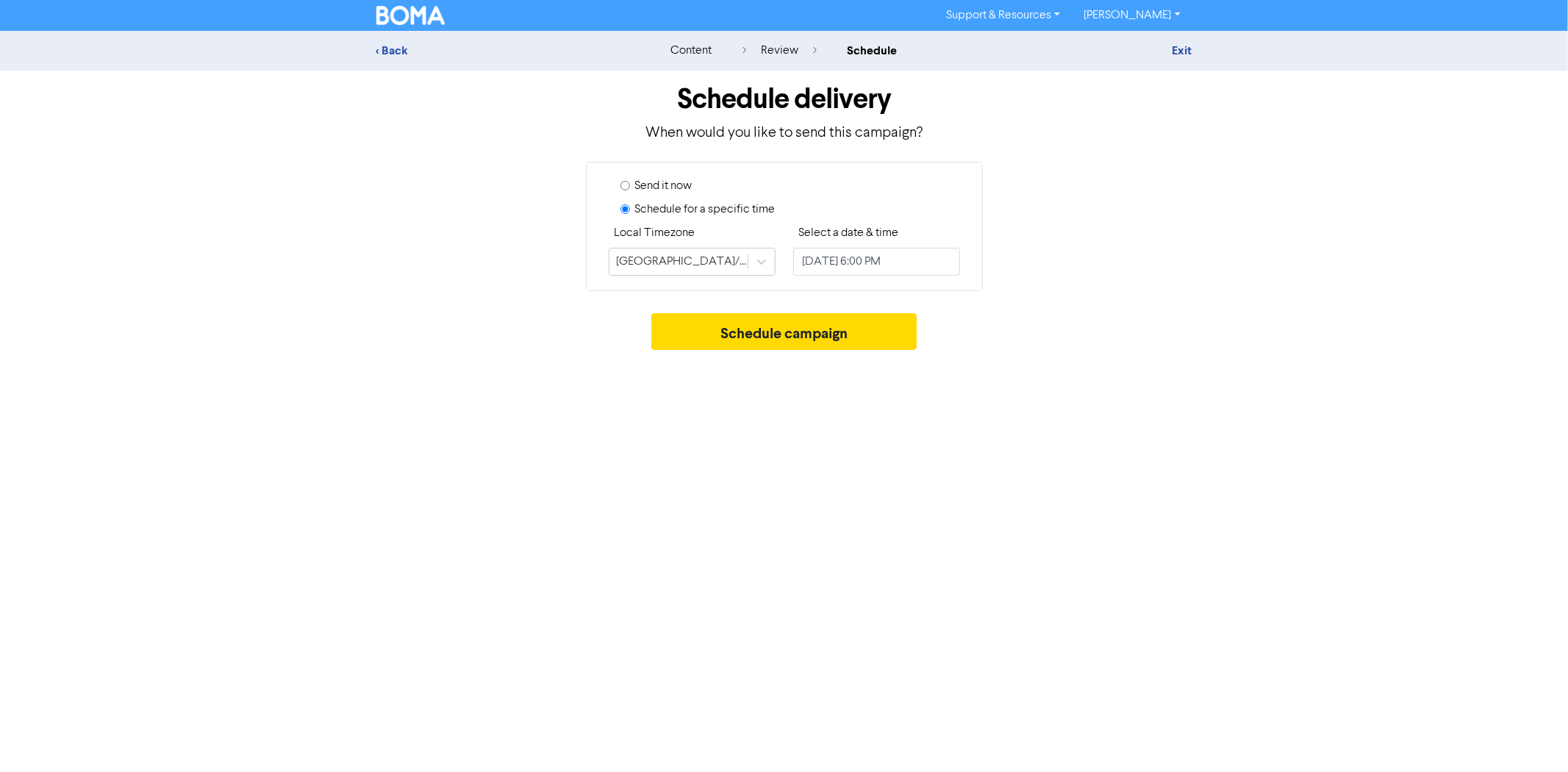
click at [625, 186] on input "Send it now" at bounding box center [625, 185] width 9 height 9
radio input "true"
radio input "false"
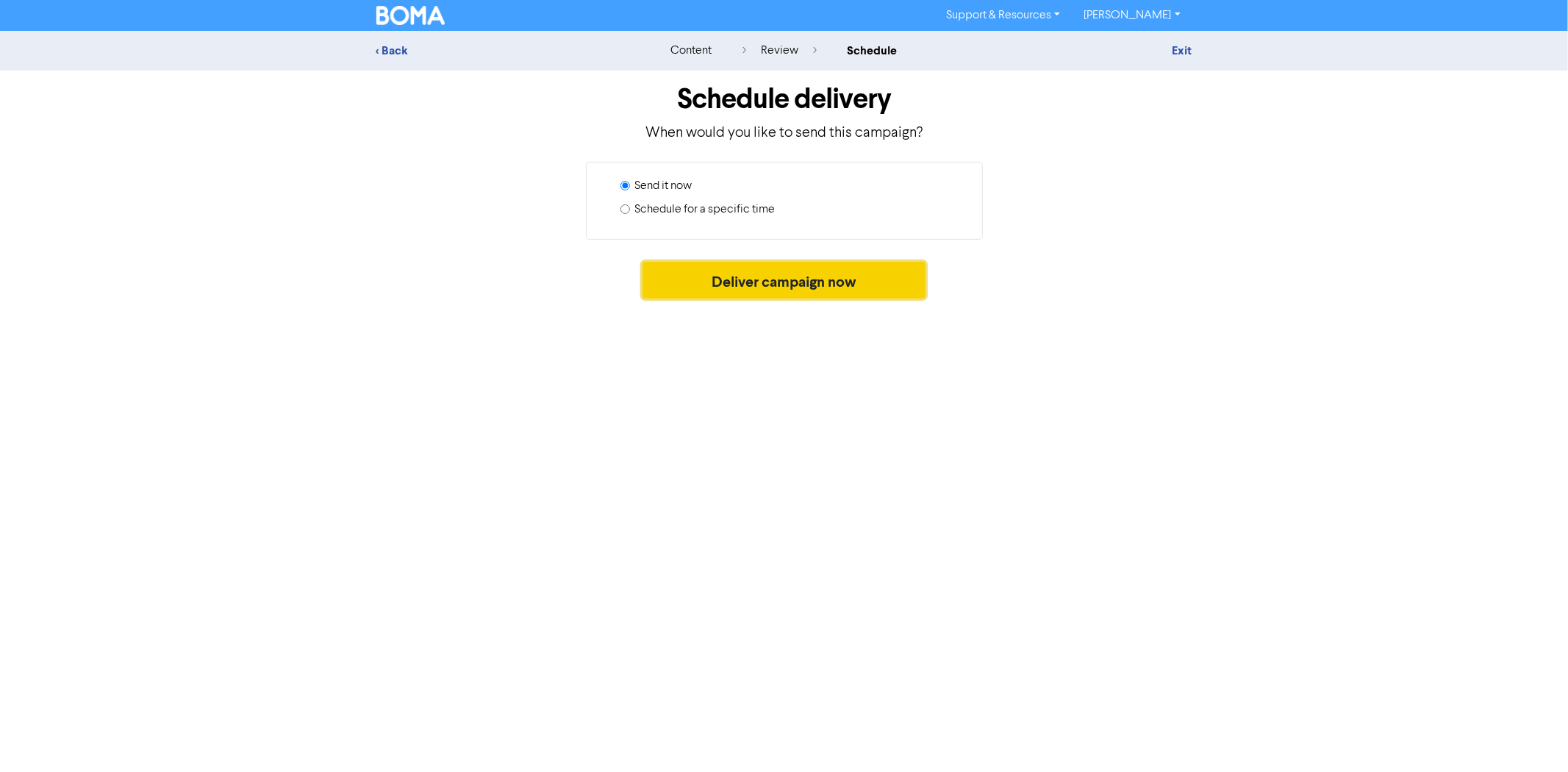
click at [769, 288] on button "Deliver campaign now" at bounding box center [784, 280] width 283 height 37
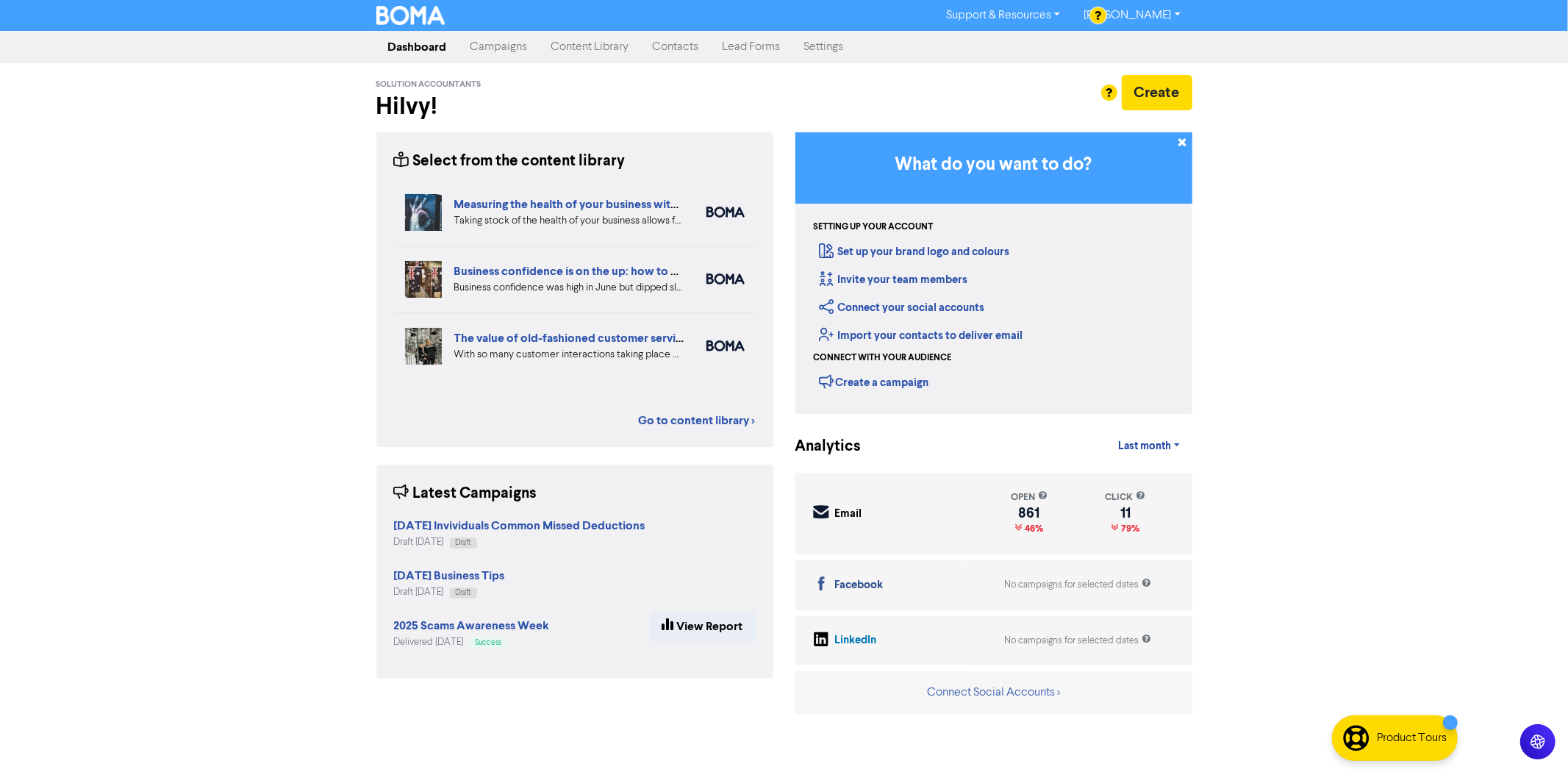
click at [483, 44] on link "Campaigns" at bounding box center [499, 47] width 81 height 30
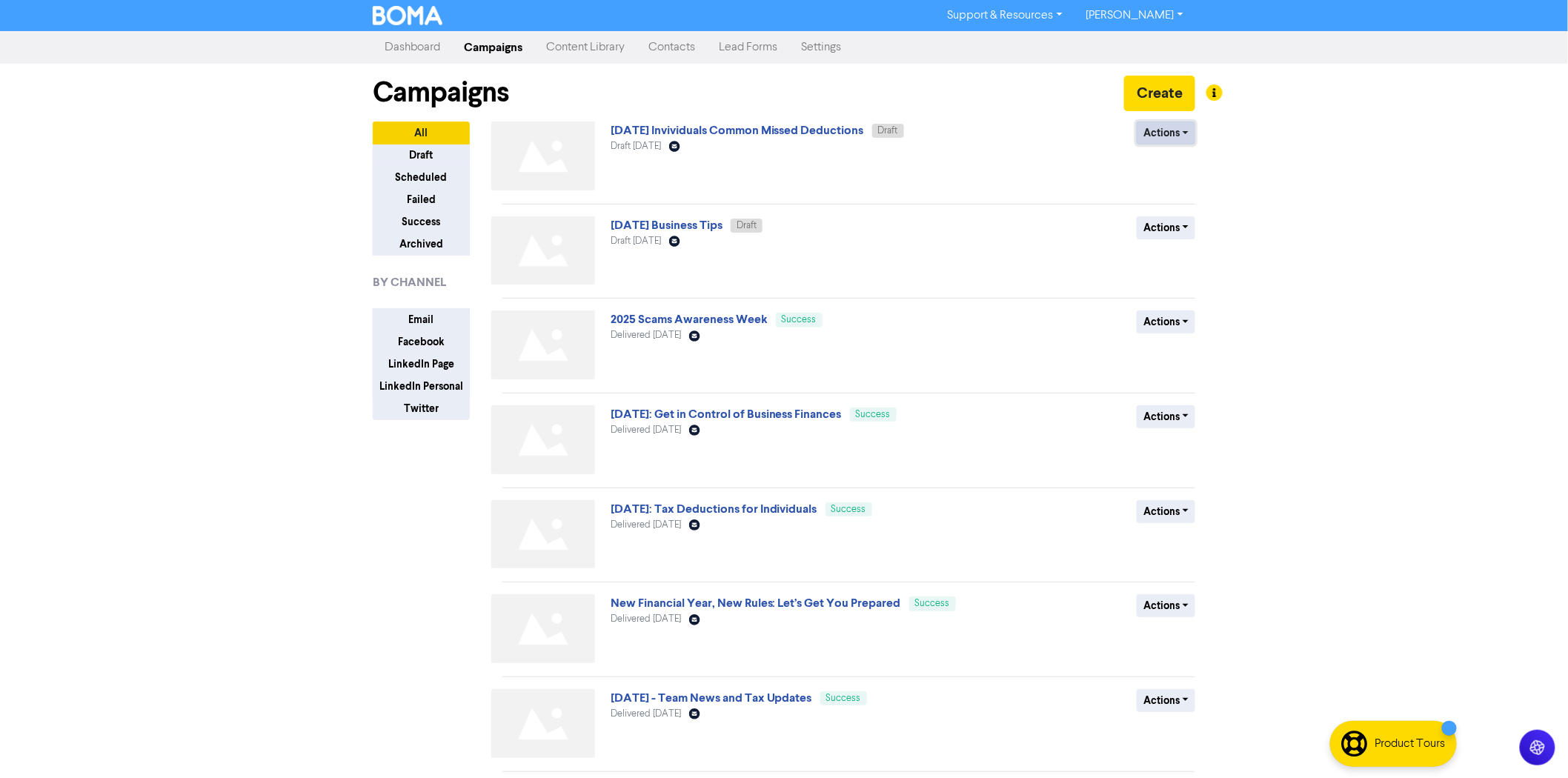
click at [1159, 136] on button "Actions" at bounding box center [1166, 133] width 58 height 22
click at [1173, 213] on button "Rename" at bounding box center [1196, 211] width 117 height 23
click at [1184, 135] on button "Actions" at bounding box center [1166, 133] width 58 height 22
click at [1173, 210] on button "Rename" at bounding box center [1196, 211] width 117 height 23
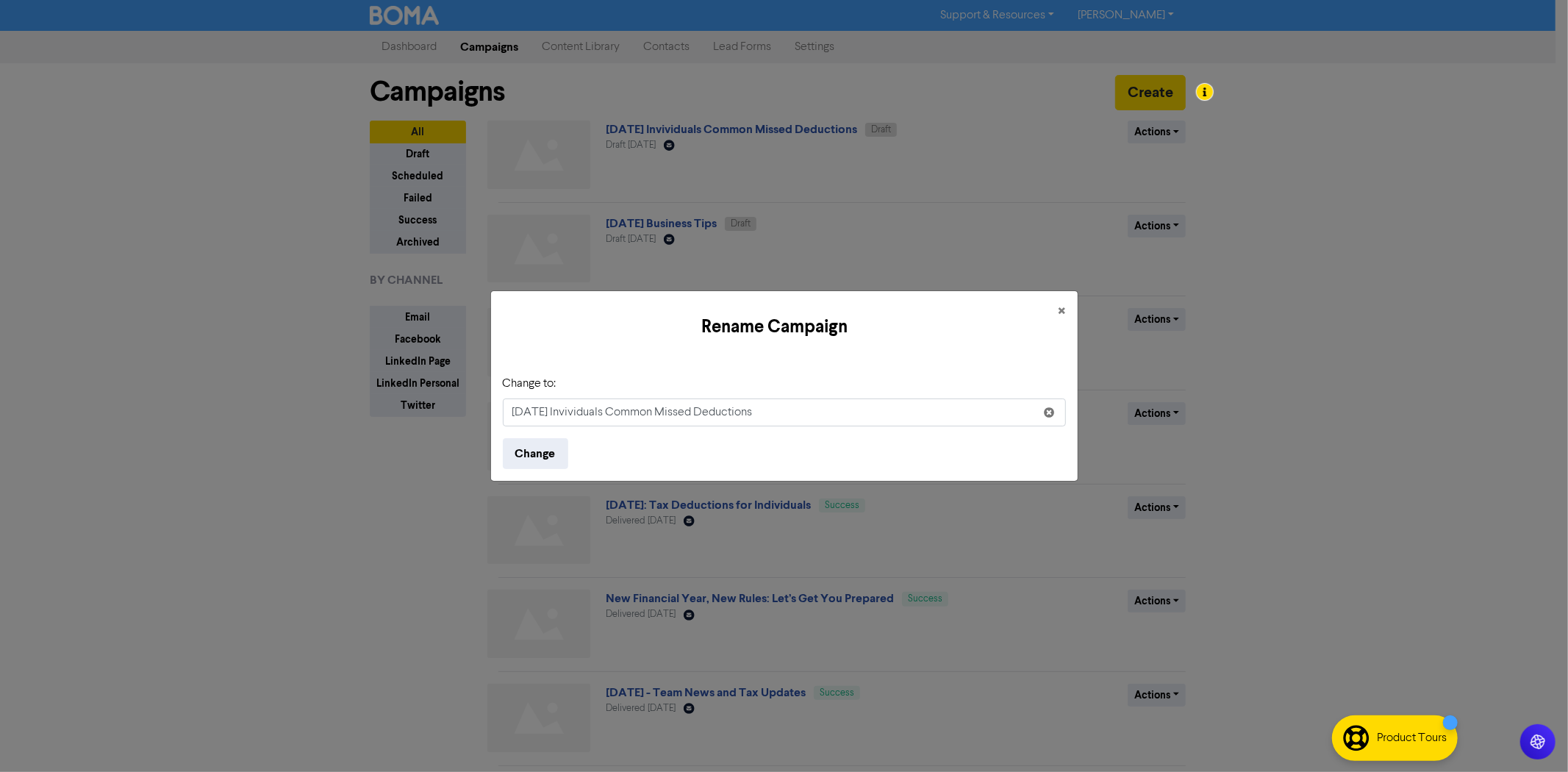
click at [589, 412] on input "[DATE] Invividuals Common Missed Deductions" at bounding box center [784, 412] width 563 height 28
click at [804, 408] on input "2025 Sept. Individuals Common Missed Deductions" at bounding box center [784, 412] width 563 height 28
type input "2025 Sept. Individuals Common Missed Deductions"
click at [527, 457] on button "Change" at bounding box center [535, 453] width 65 height 31
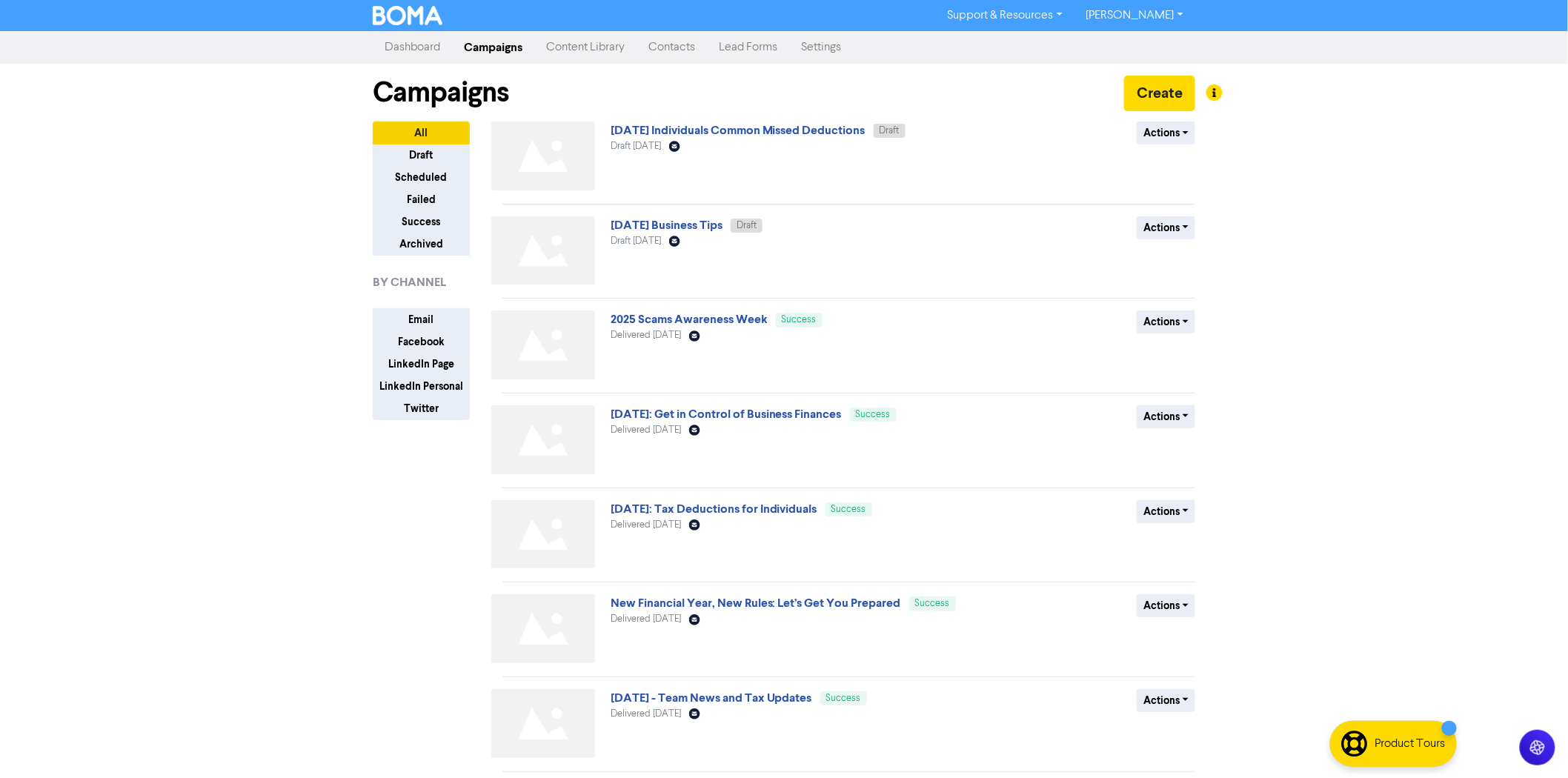
click at [848, 157] on div "2025 Sept. Individuals Common Missed Deductions Draft Draft September 25th 2025…" at bounding box center [789, 159] width 357 height 75
click at [800, 128] on link "2025 Sept. Individuals Common Missed Deductions" at bounding box center [738, 130] width 255 height 15
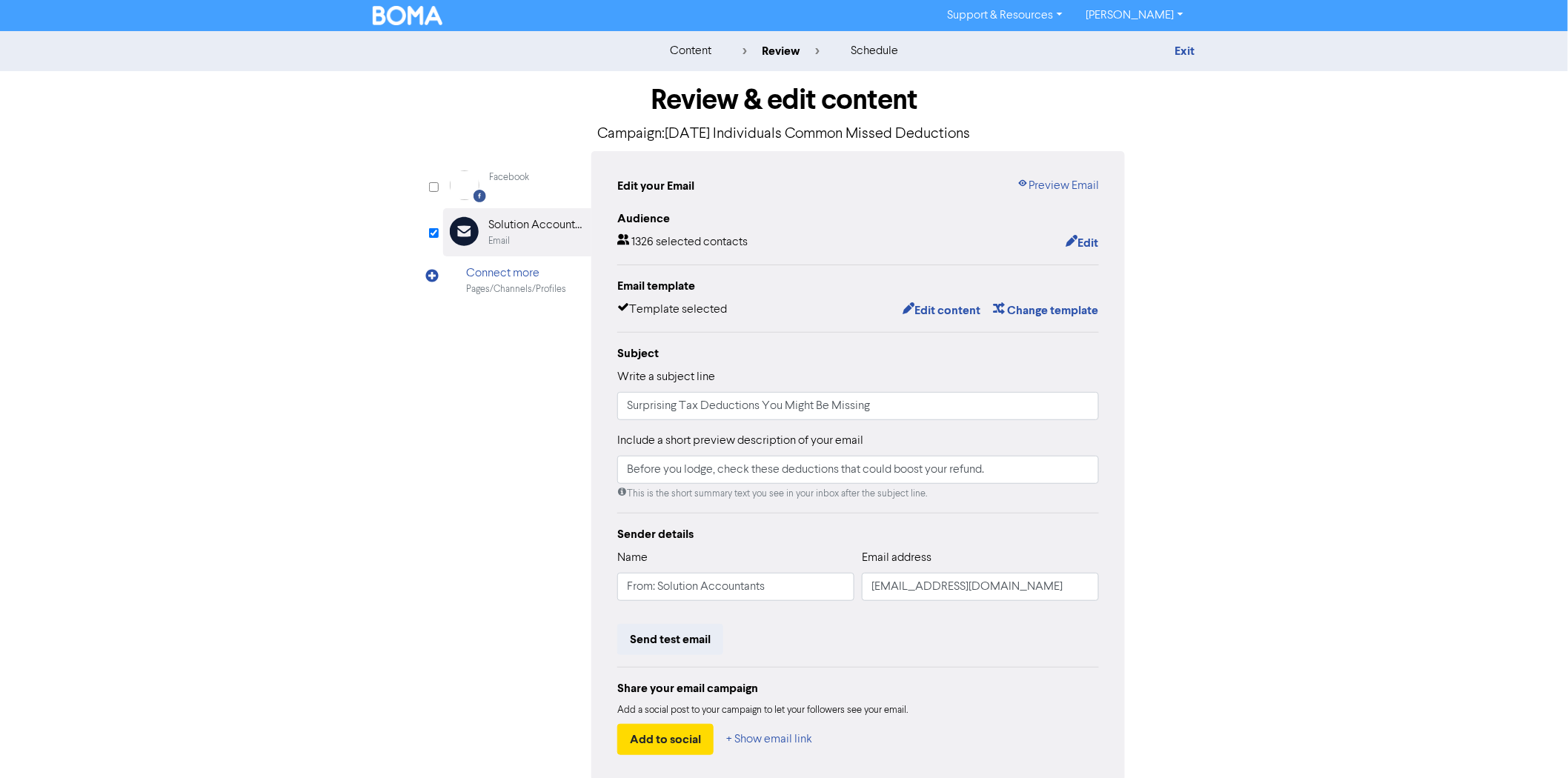
scroll to position [69, 0]
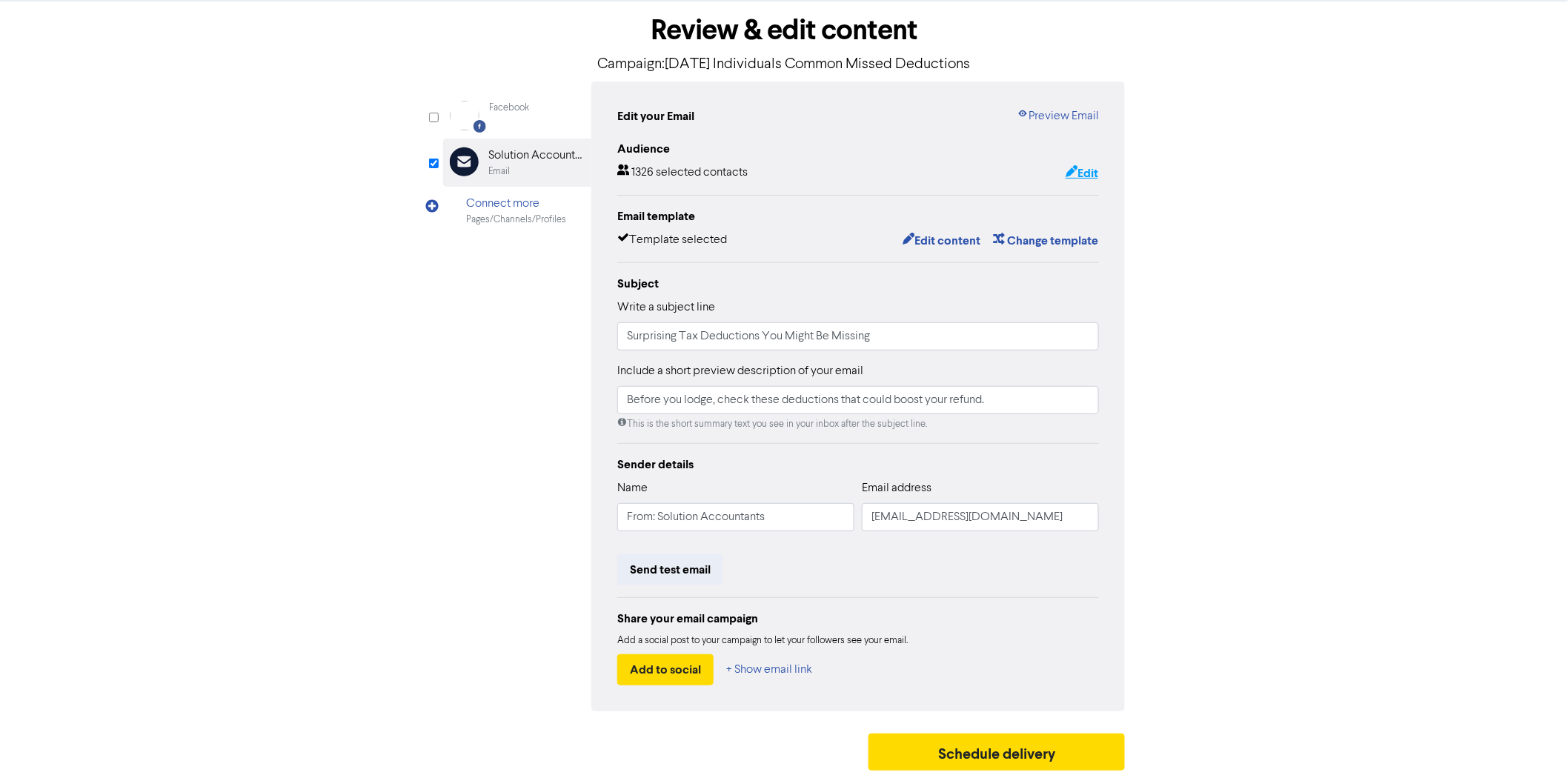
click at [1076, 167] on button "Edit" at bounding box center [1081, 173] width 34 height 20
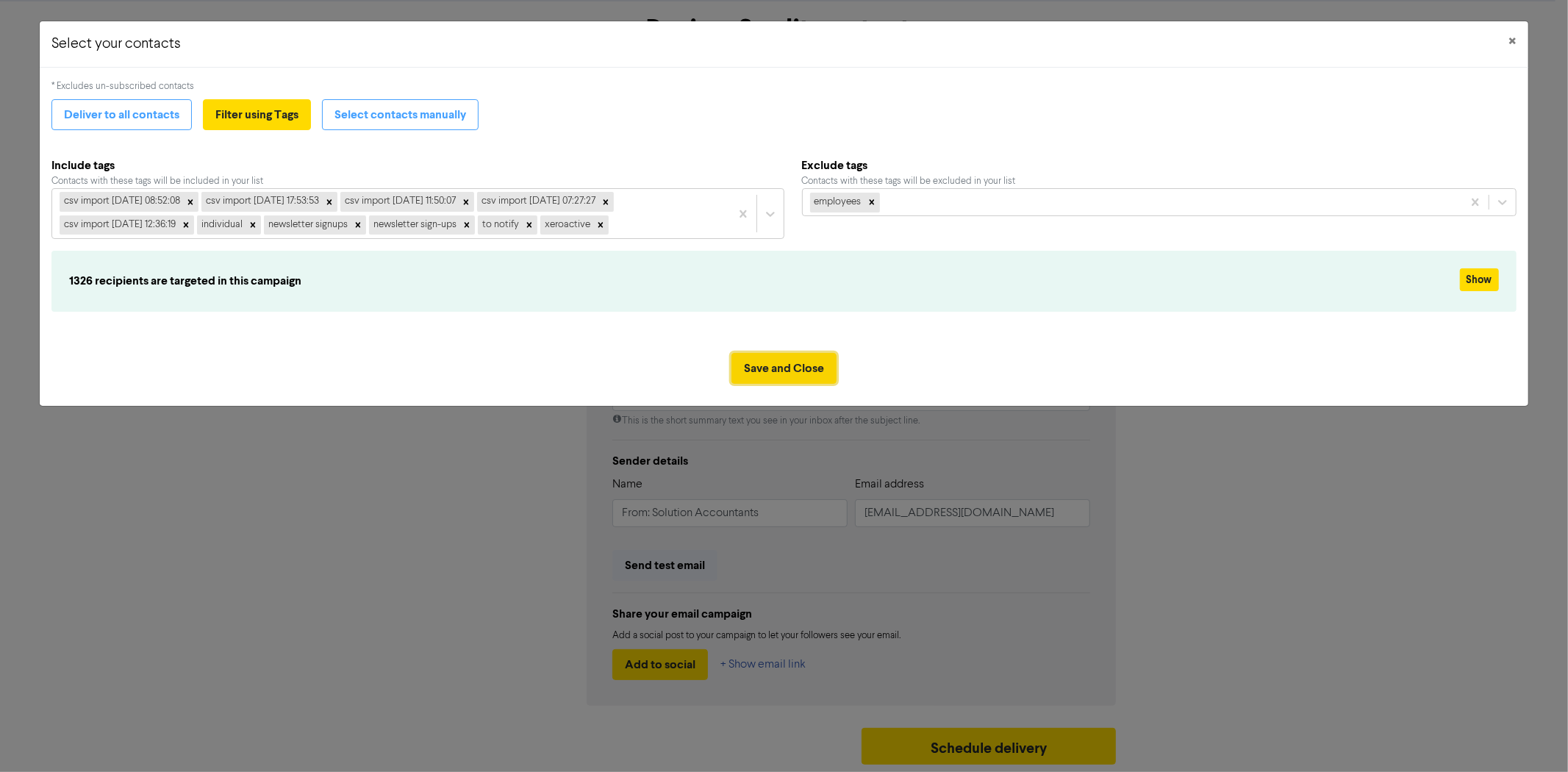
click at [804, 369] on button "Save and Close" at bounding box center [784, 367] width 105 height 31
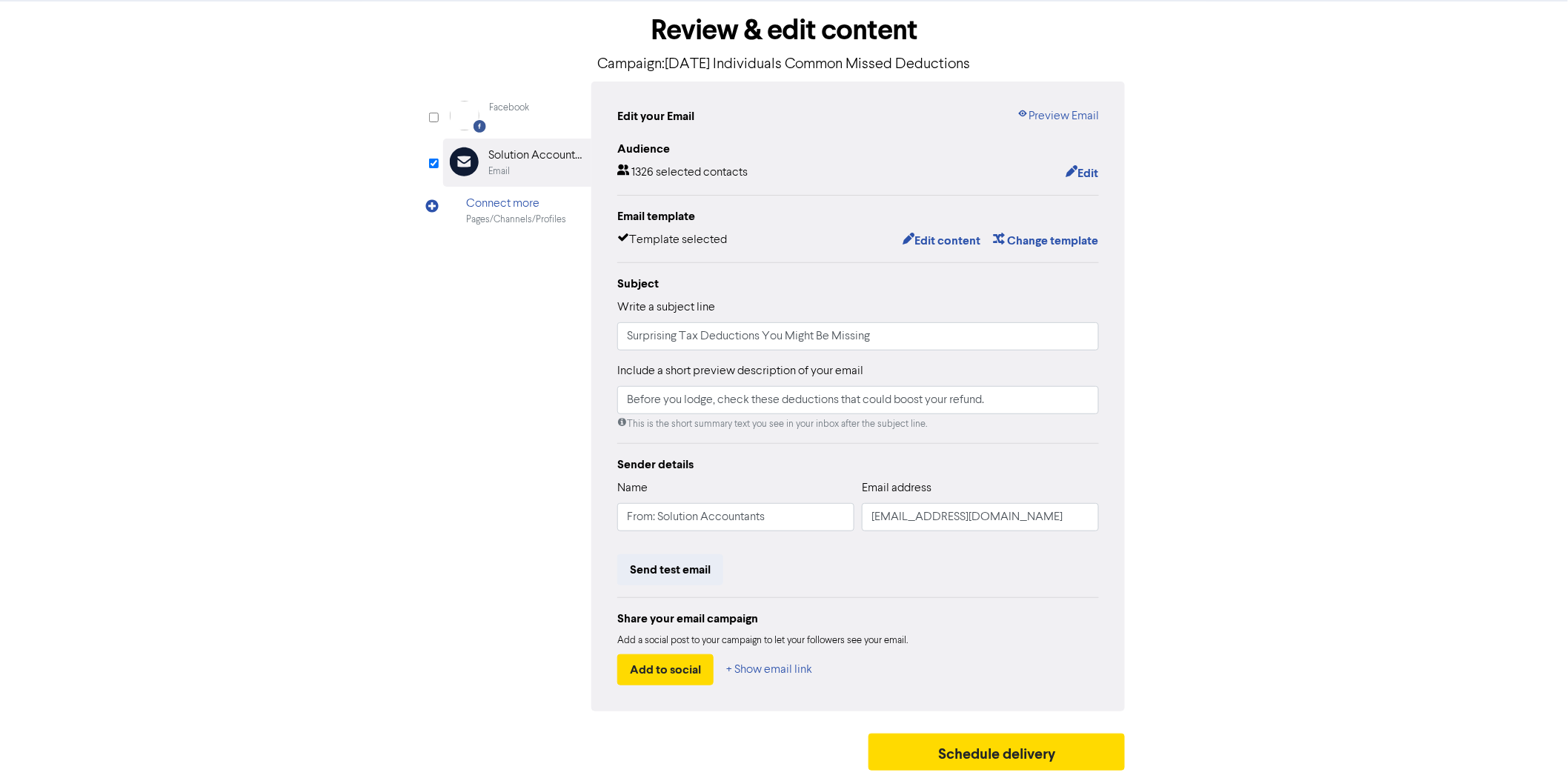
click at [787, 181] on div "1326 selected contacts Edit" at bounding box center [858, 173] width 482 height 20
click at [830, 335] on input "Surprising Tax Deductions You Might Be Missing" at bounding box center [858, 337] width 482 height 28
click at [792, 402] on input "Before you lodge, check these deductions that could boost your refund." at bounding box center [858, 400] width 482 height 28
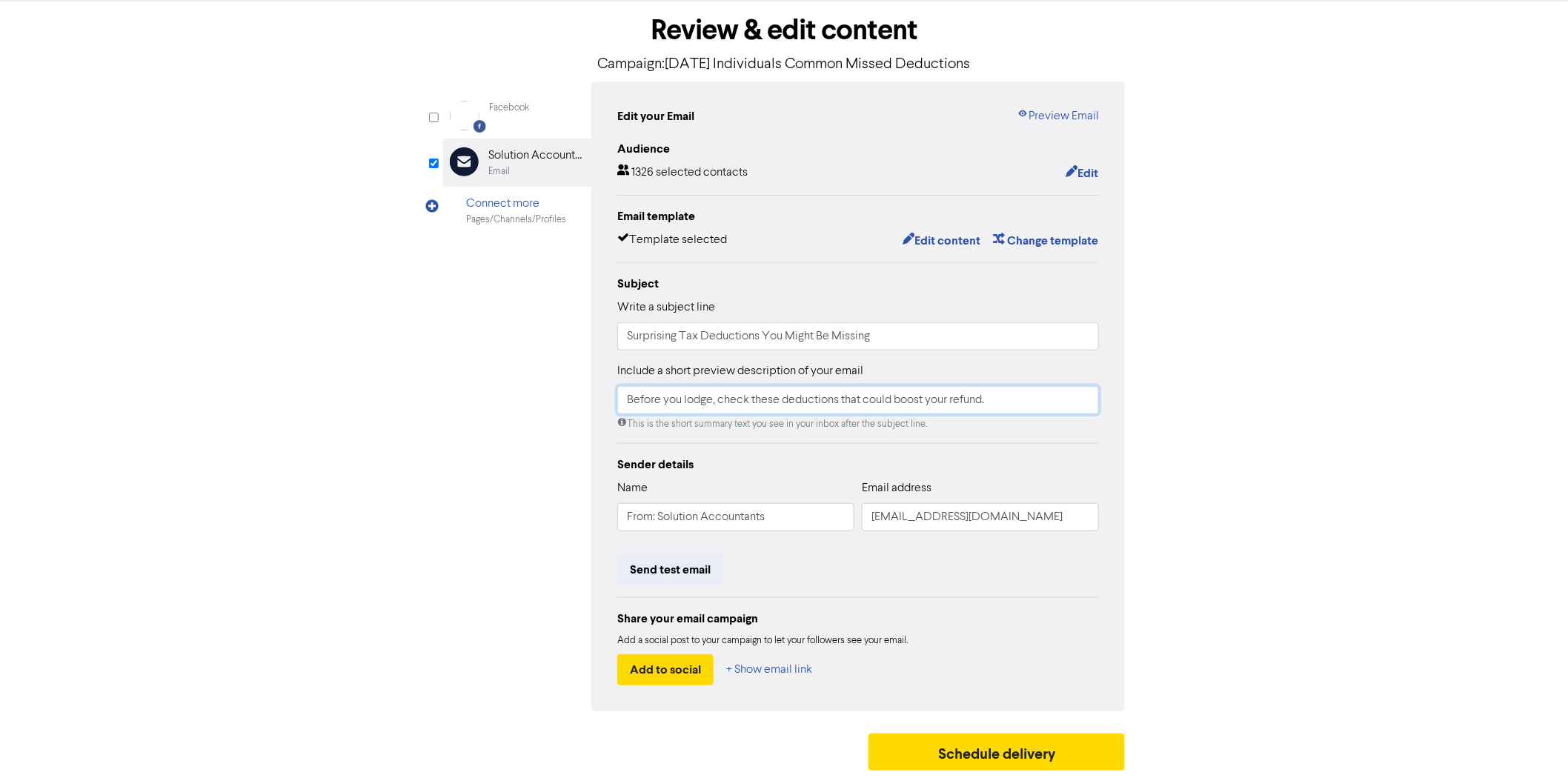
click at [792, 402] on input "Before you lodge, check these deductions that could boost your refund." at bounding box center [858, 400] width 482 height 28
click at [817, 400] on input "Before you lodge, check these deductions that could boost your refund." at bounding box center [858, 400] width 482 height 28
click at [754, 446] on div "Audience 1326 selected contacts Edit Email template Template selected Edit cont…" at bounding box center [858, 412] width 482 height 546
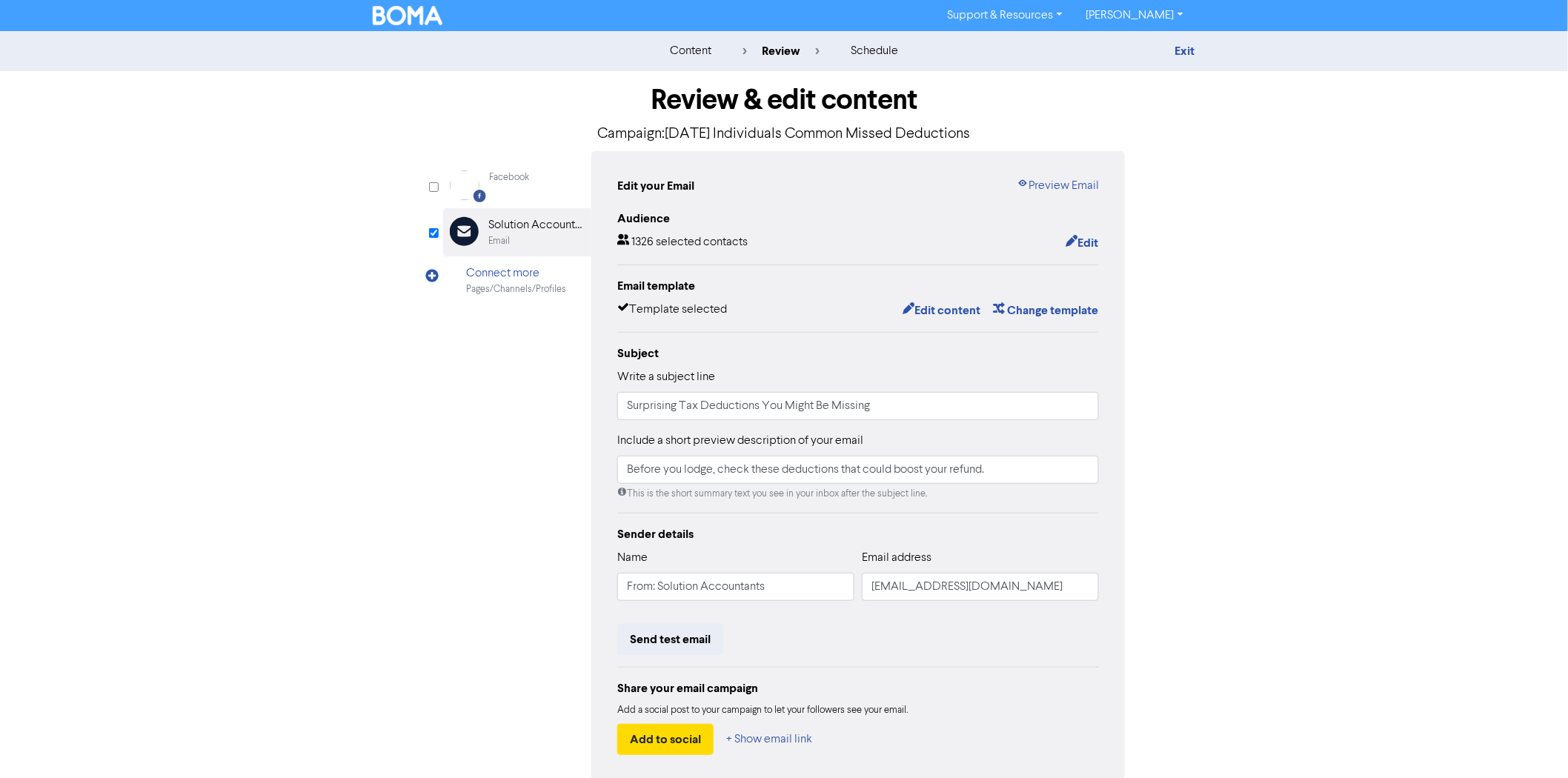
click at [670, 48] on div "content" at bounding box center [690, 51] width 41 height 18
click at [404, 8] on img at bounding box center [407, 15] width 69 height 20
